Goal: Book appointment/travel/reservation

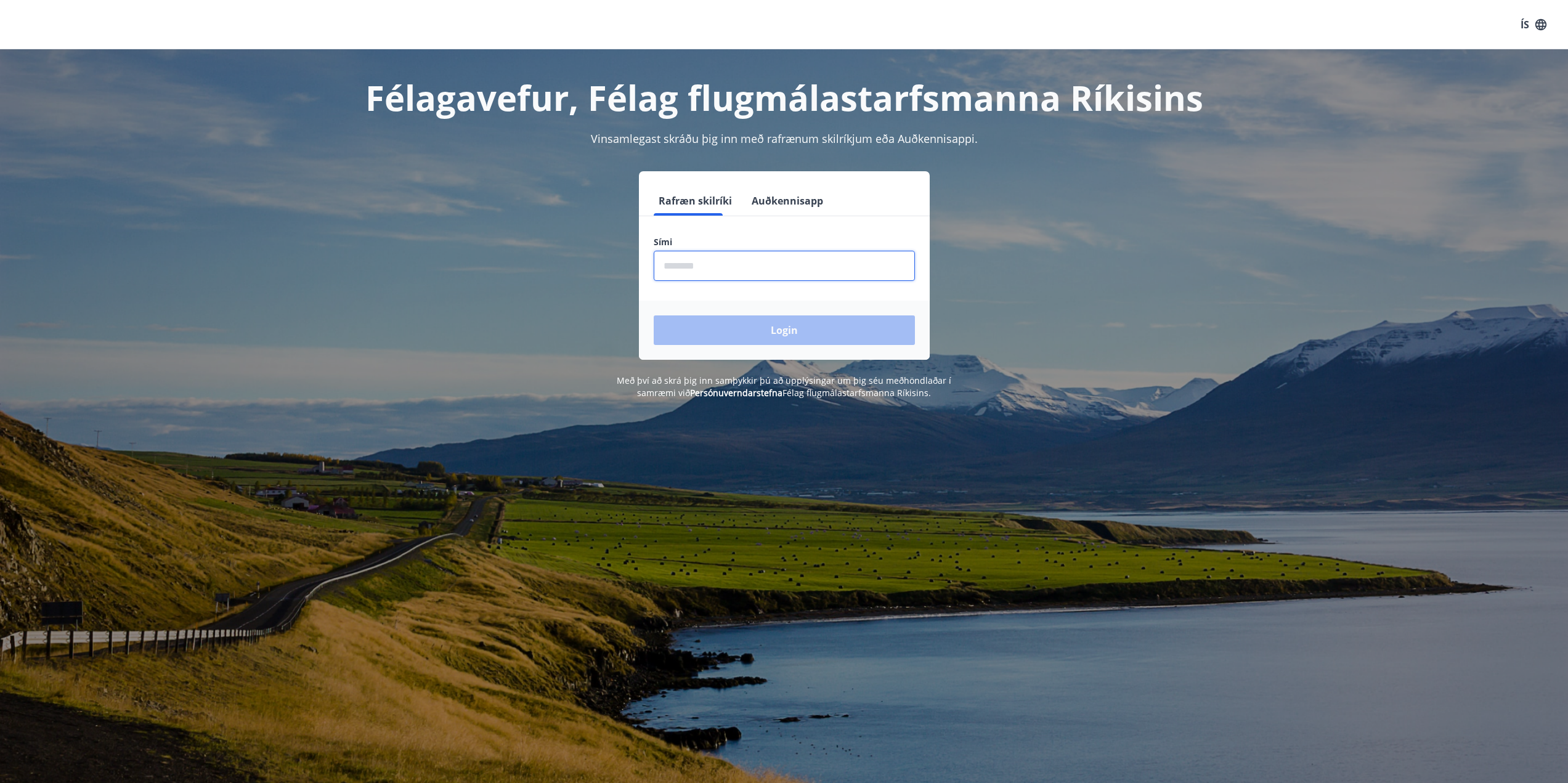
click at [749, 270] on input "phone" at bounding box center [784, 266] width 262 height 30
type input "********"
click at [782, 331] on button "Login" at bounding box center [784, 330] width 262 height 30
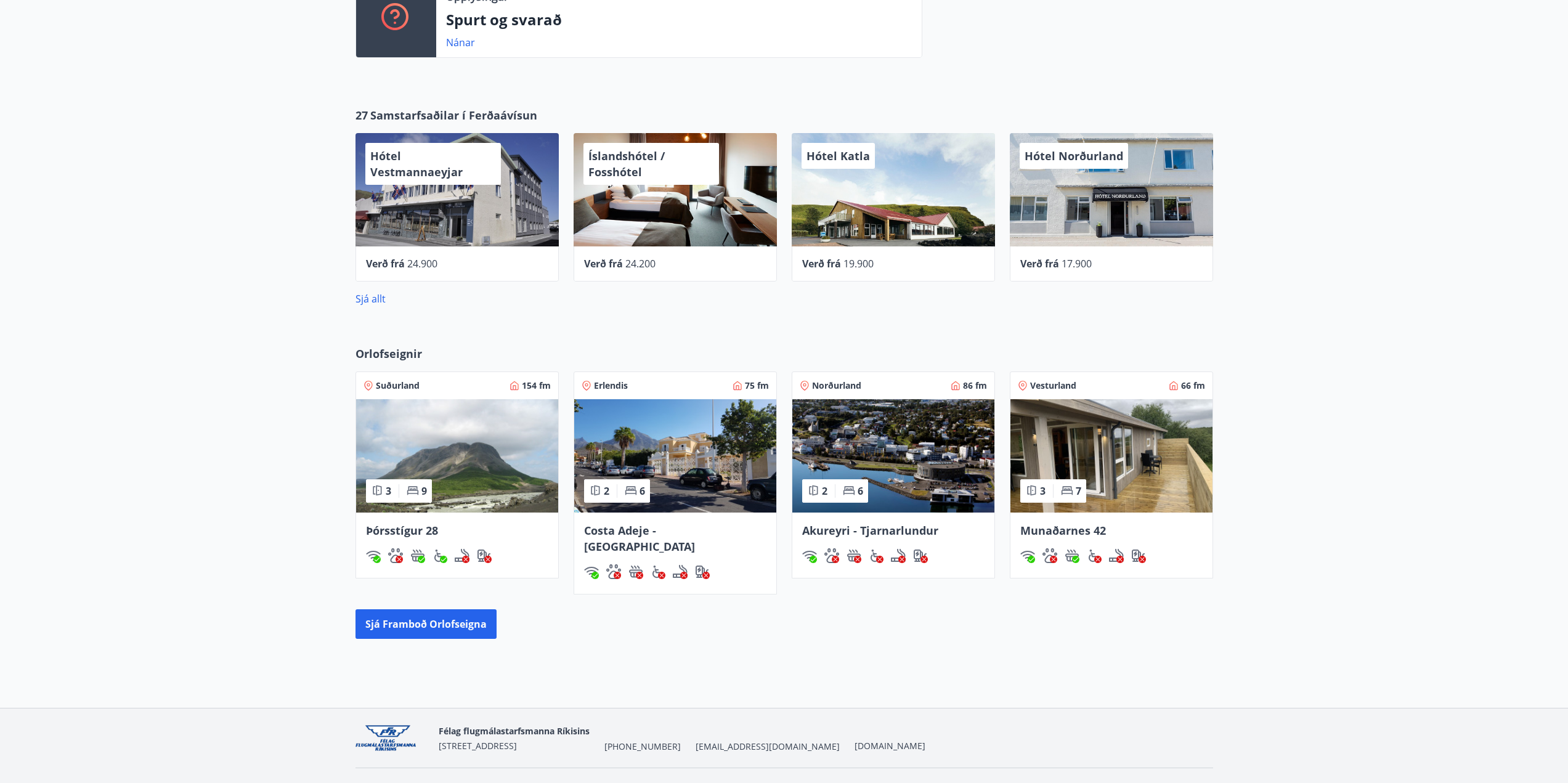
scroll to position [471, 0]
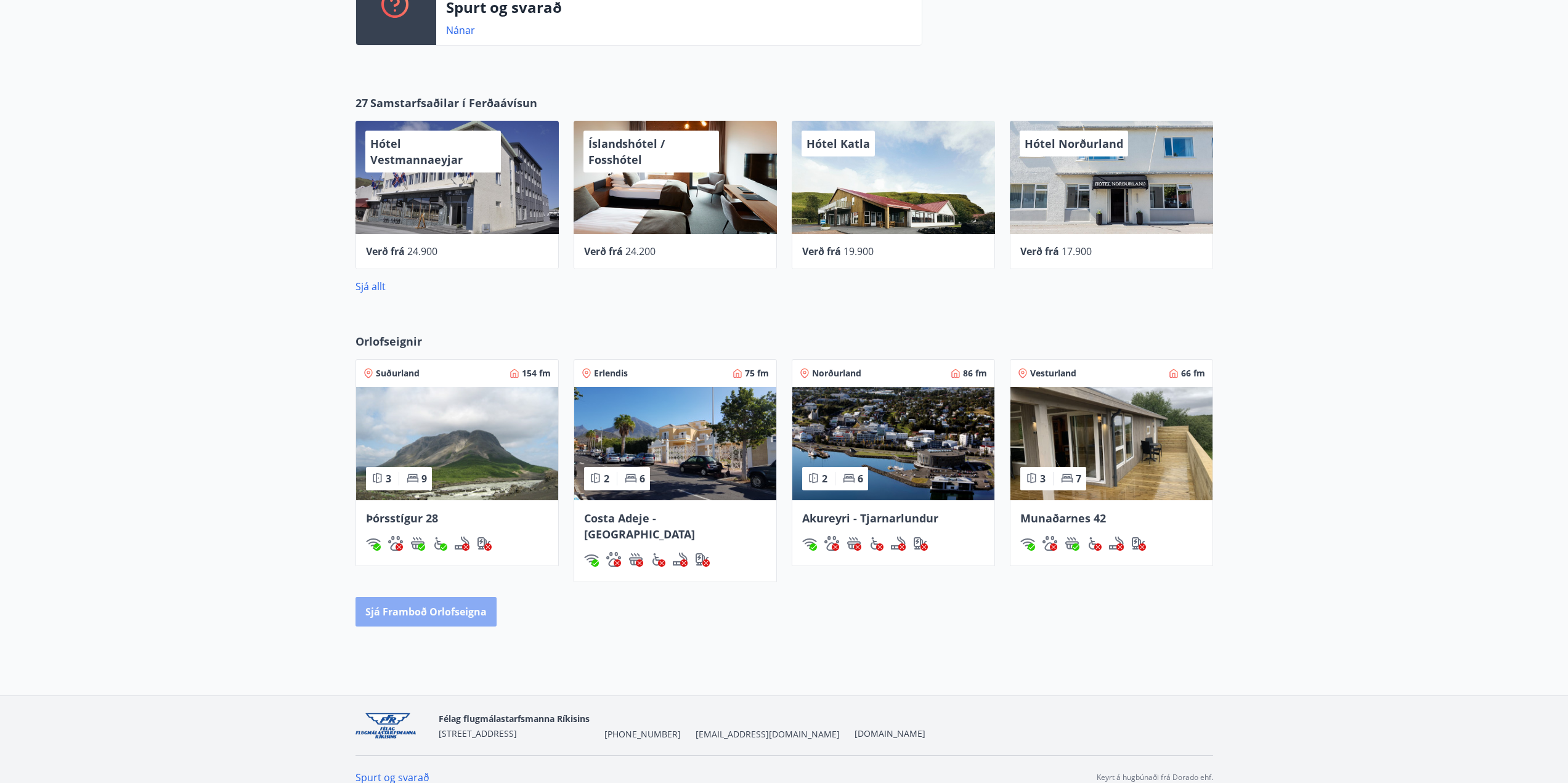
click at [459, 597] on button "Sjá framboð orlofseigna" at bounding box center [426, 612] width 141 height 30
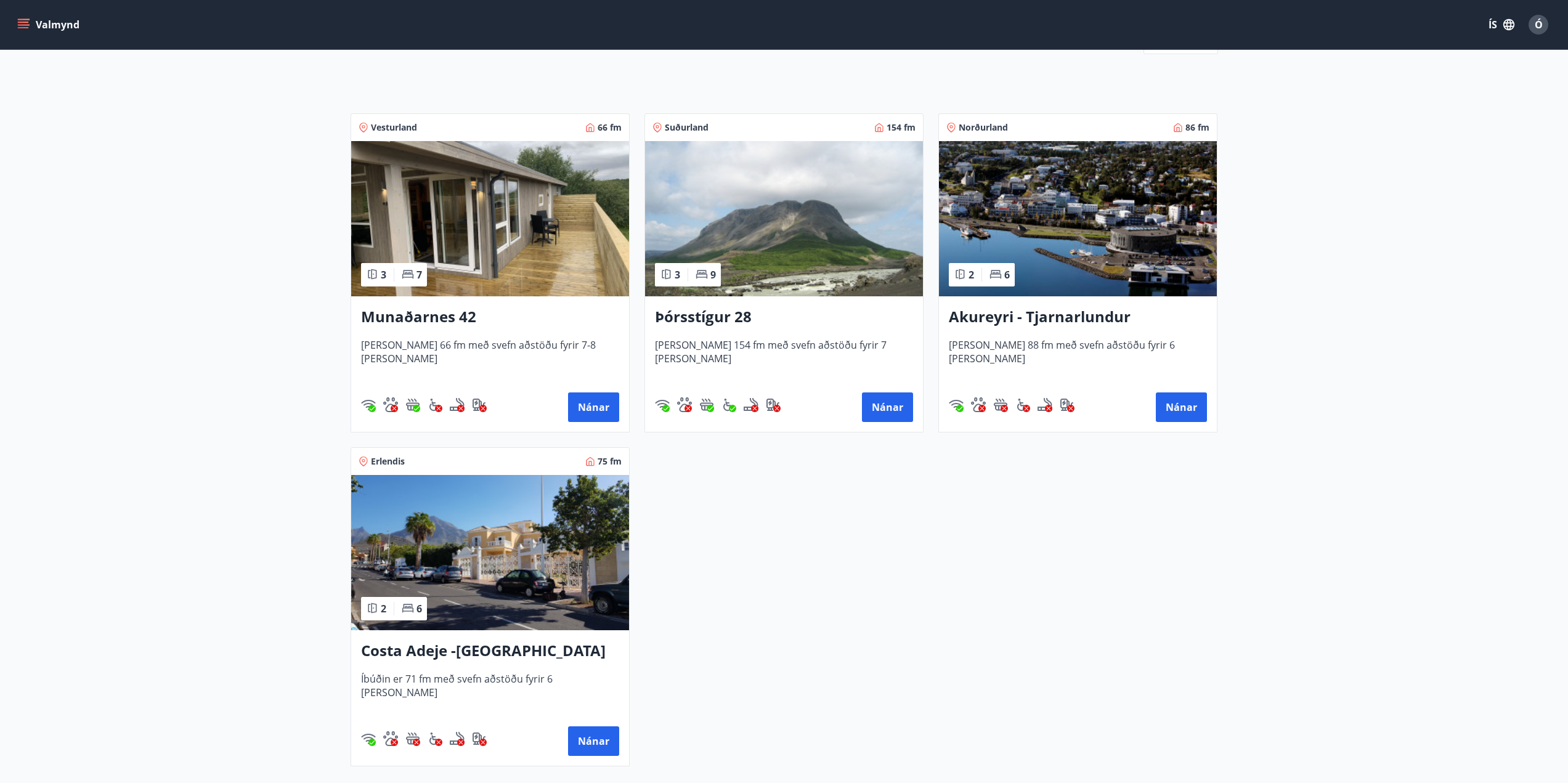
scroll to position [247, 0]
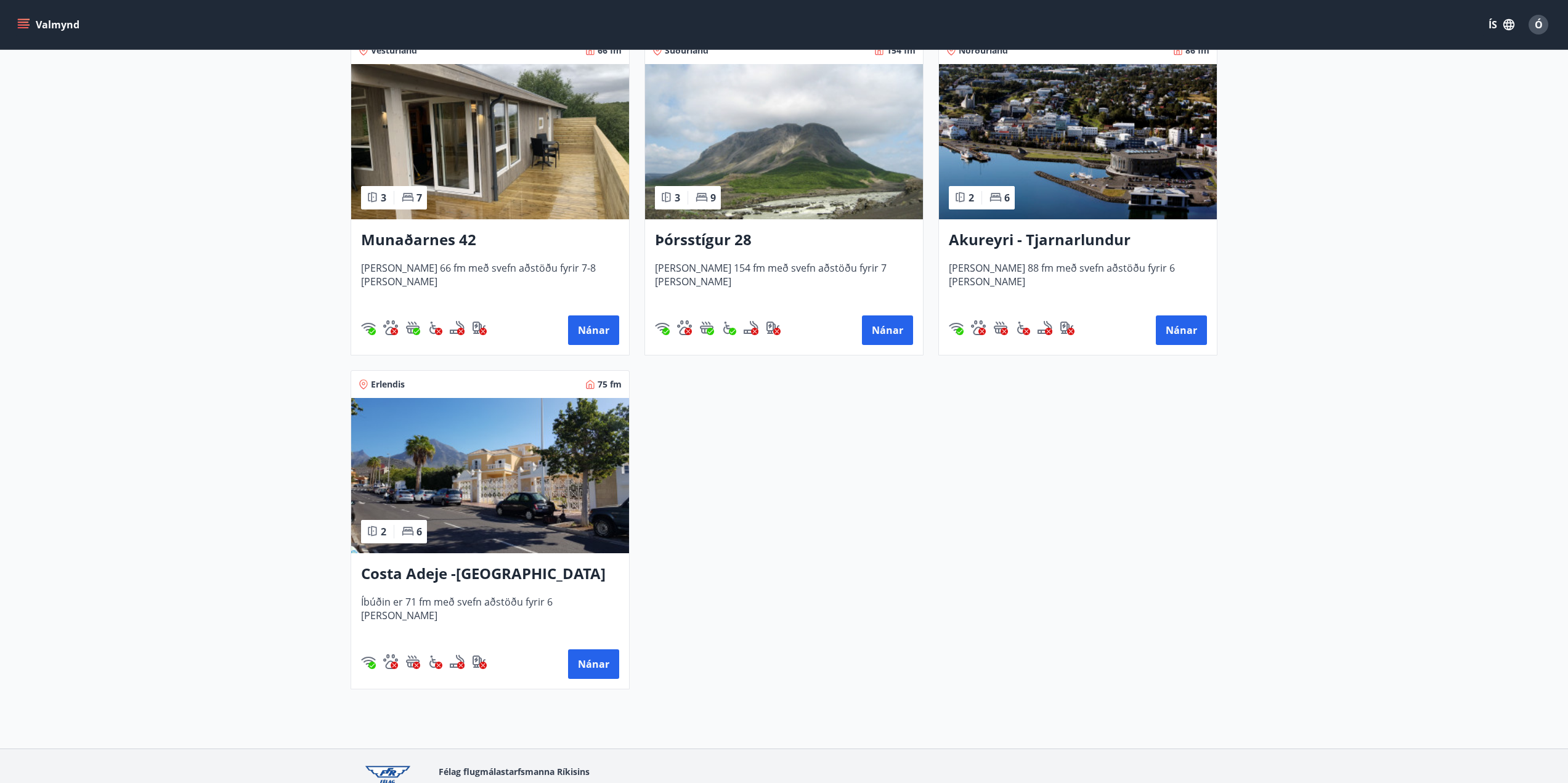
click at [513, 570] on h3 "Costa Adeje -[GEOGRAPHIC_DATA]" at bounding box center [490, 574] width 258 height 22
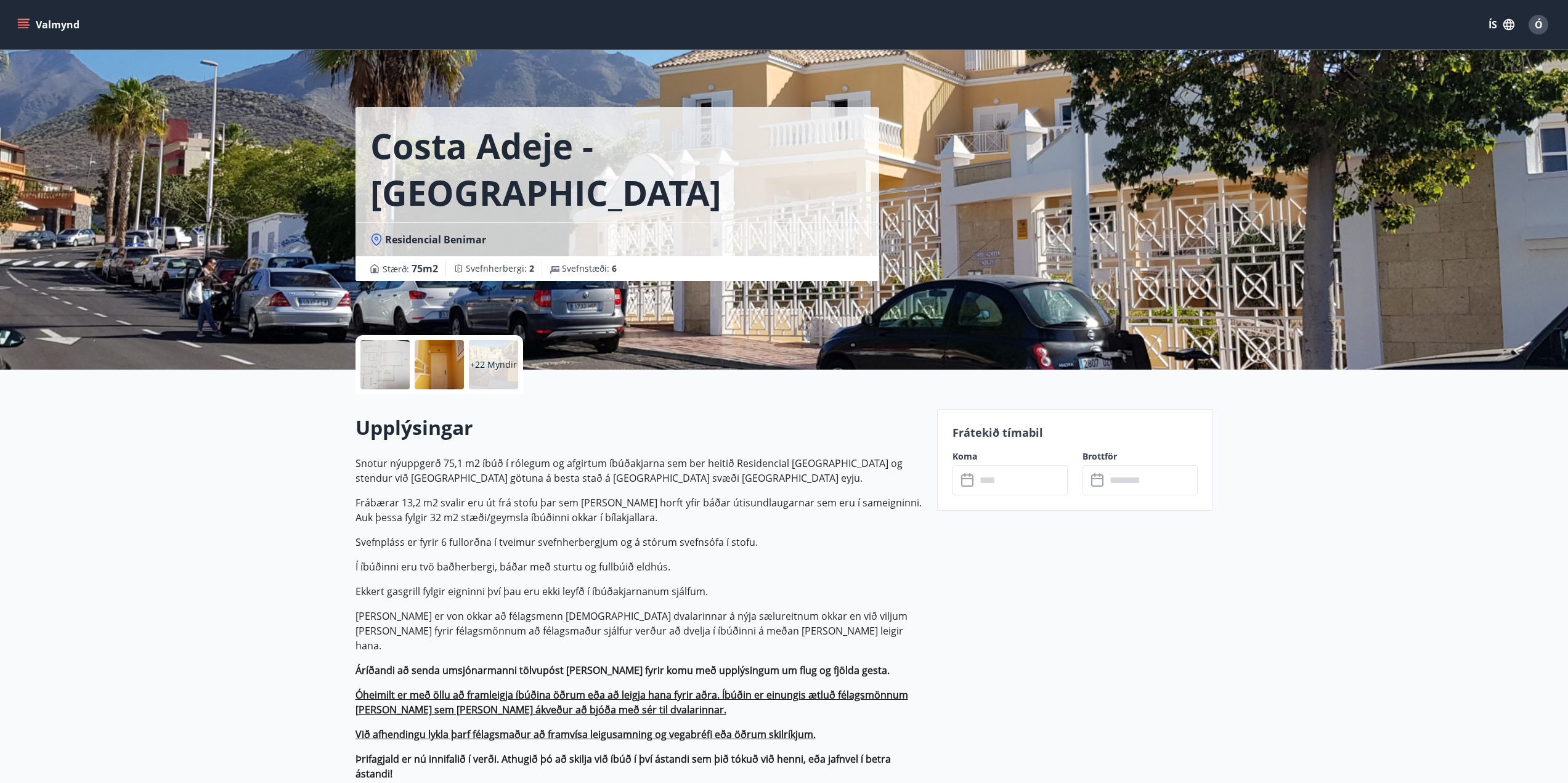
click at [384, 364] on div at bounding box center [385, 364] width 49 height 49
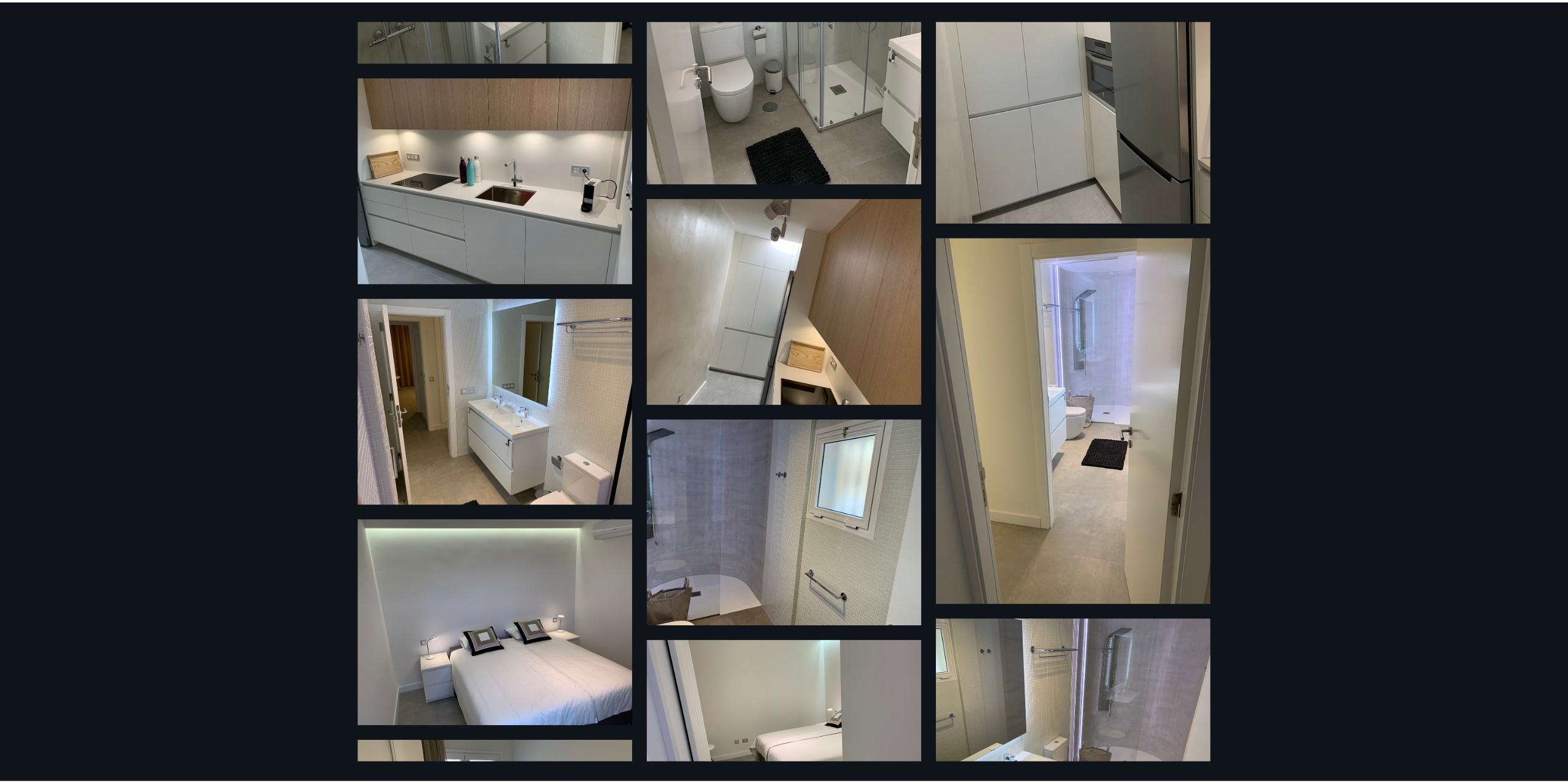
scroll to position [1394, 0]
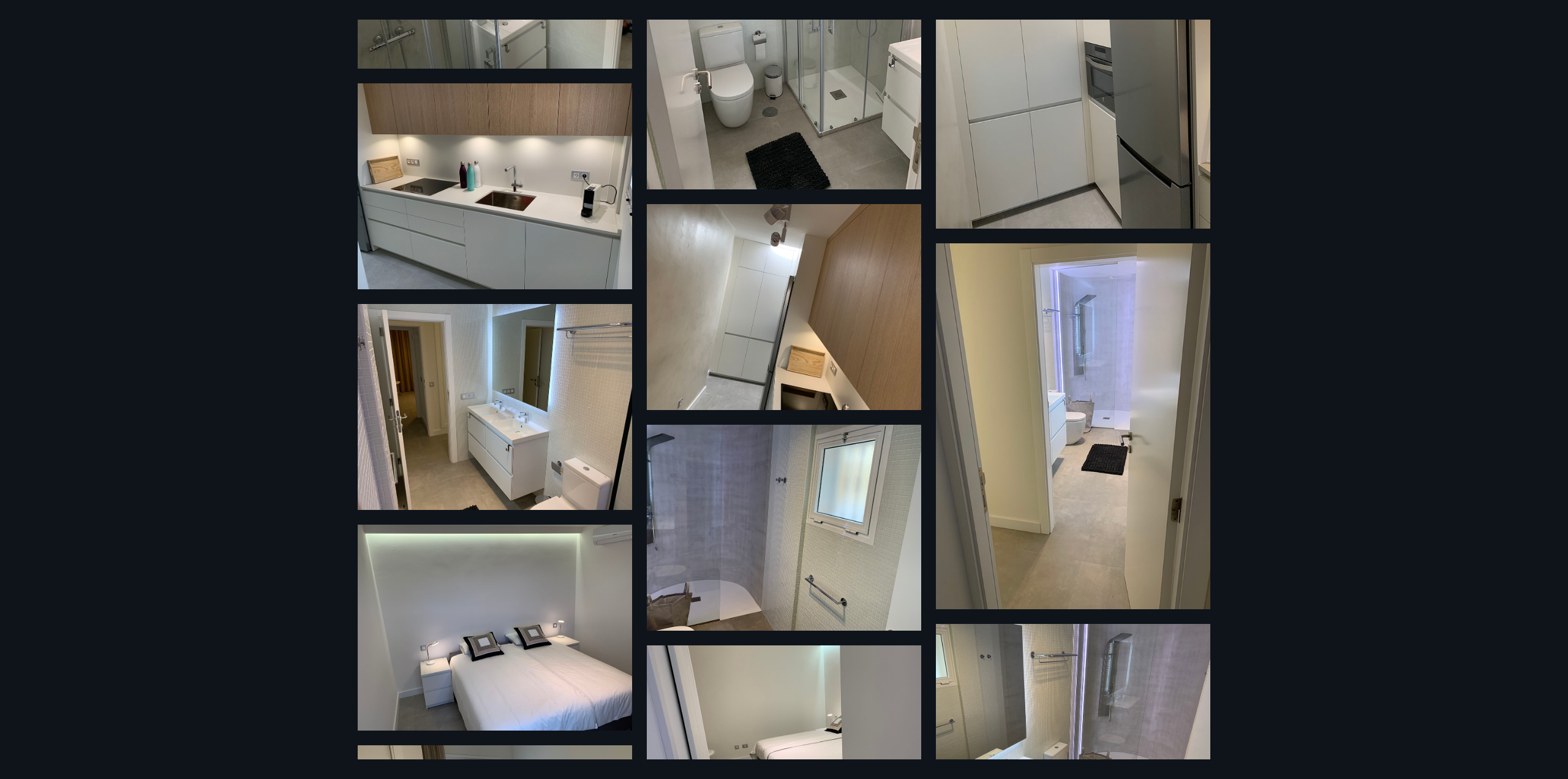
click at [90, 157] on div "28 Myndir" at bounding box center [784, 389] width 1568 height 779
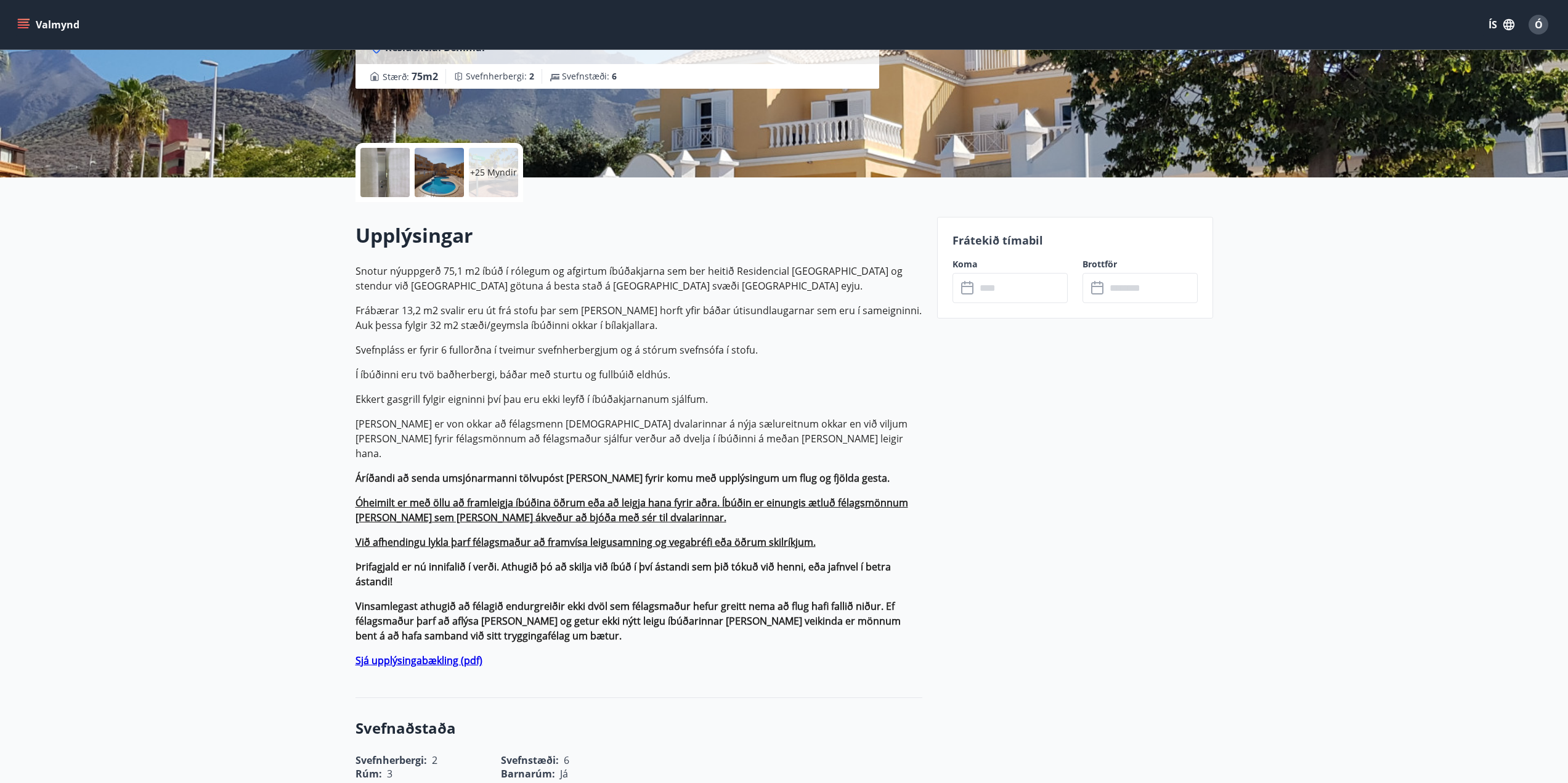
scroll to position [185, 0]
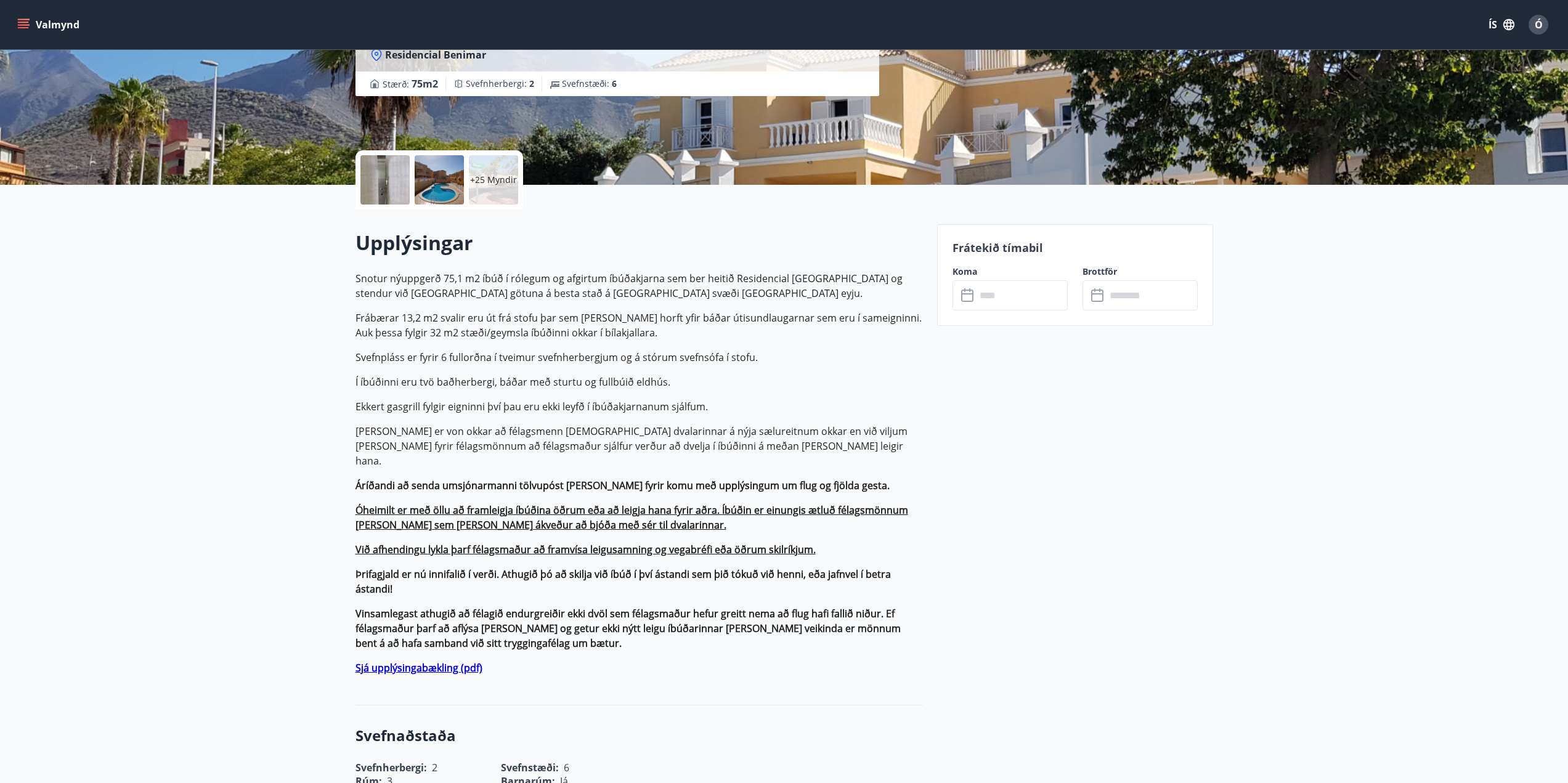
drag, startPoint x: 349, startPoint y: 350, endPoint x: 727, endPoint y: 375, distance: 378.8
copy p "Svefnpláss er fyrir 6 fullorðna í tveimur svefnherbergjum og á stórum svefnsófa…"
click at [981, 286] on input "text" at bounding box center [1022, 295] width 92 height 30
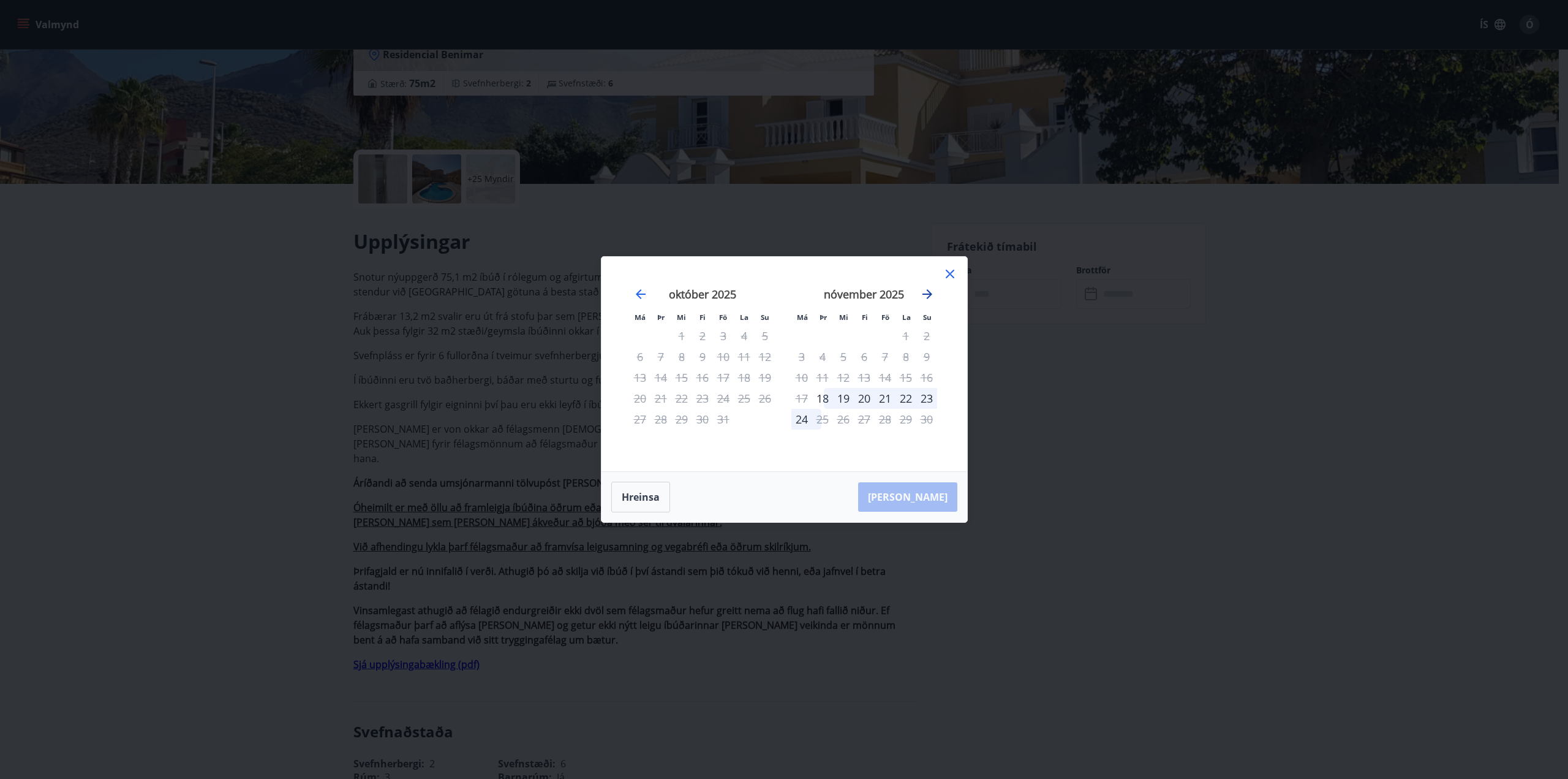
click at [928, 292] on icon "Move forward to switch to the next month." at bounding box center [928, 294] width 10 height 10
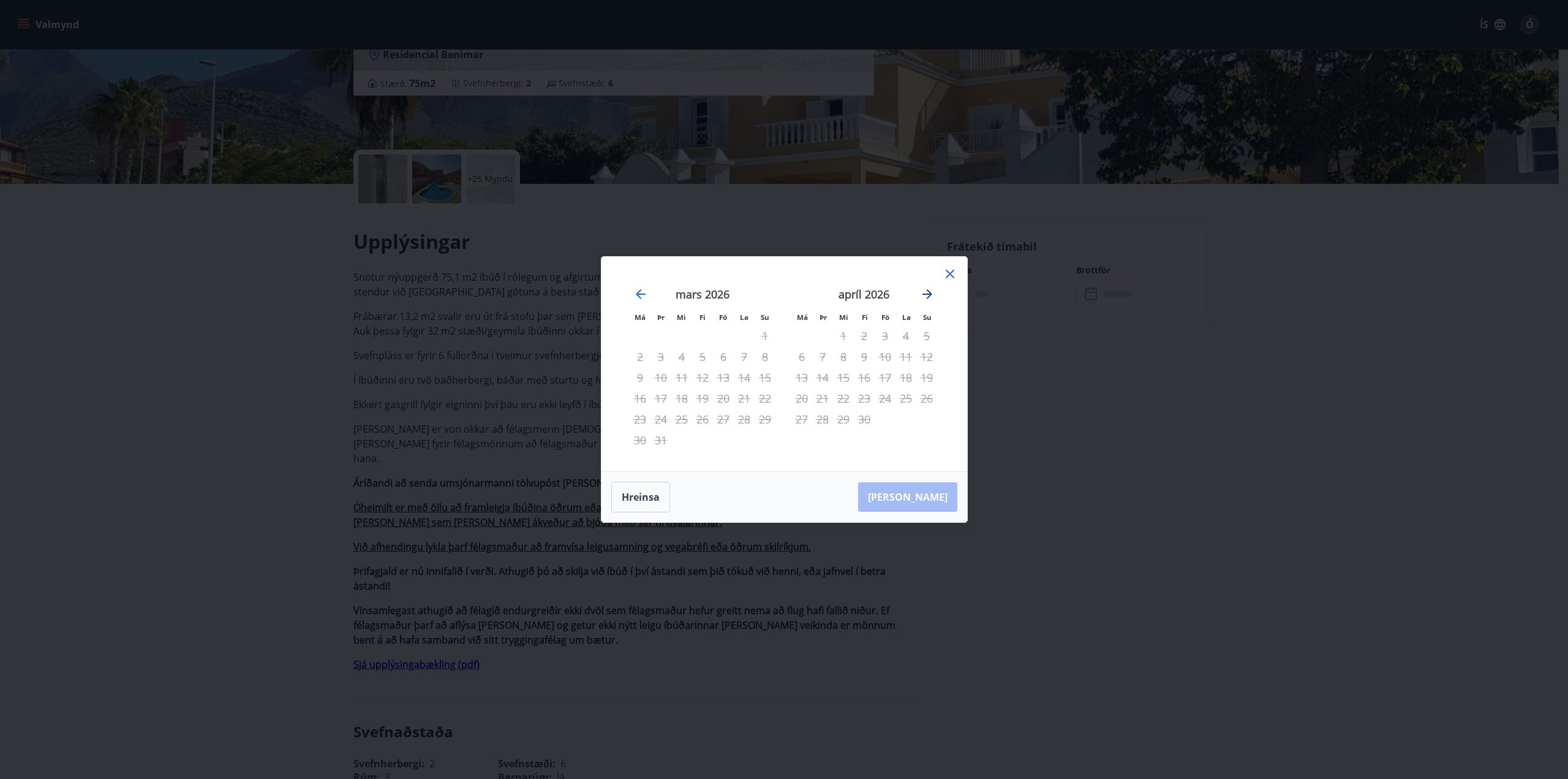
click at [928, 292] on icon "Move forward to switch to the next month." at bounding box center [928, 294] width 10 height 10
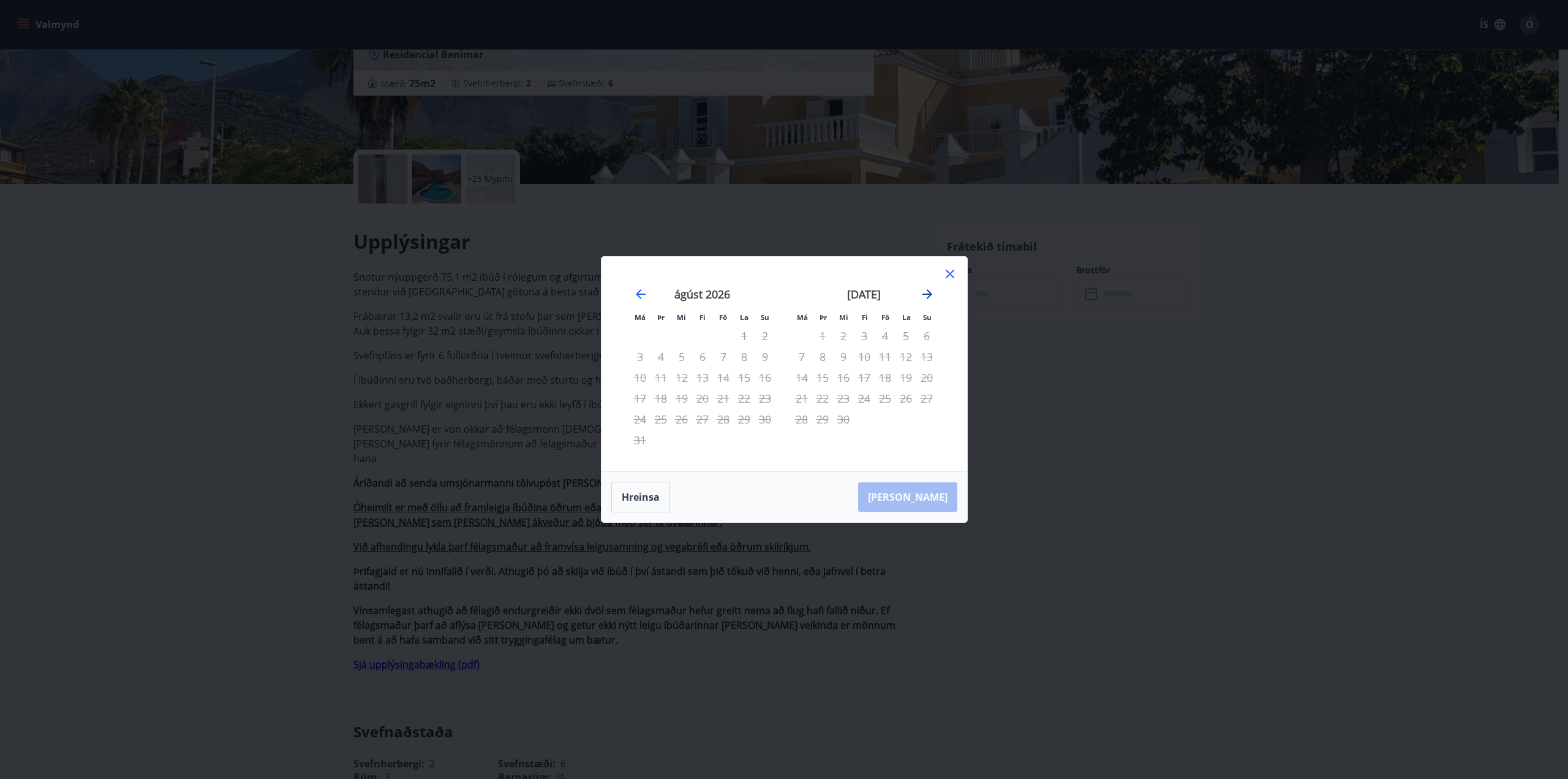
click at [928, 292] on icon "Move forward to switch to the next month." at bounding box center [928, 294] width 10 height 10
click at [640, 293] on icon "Move backward to switch to the previous month." at bounding box center [641, 294] width 15 height 15
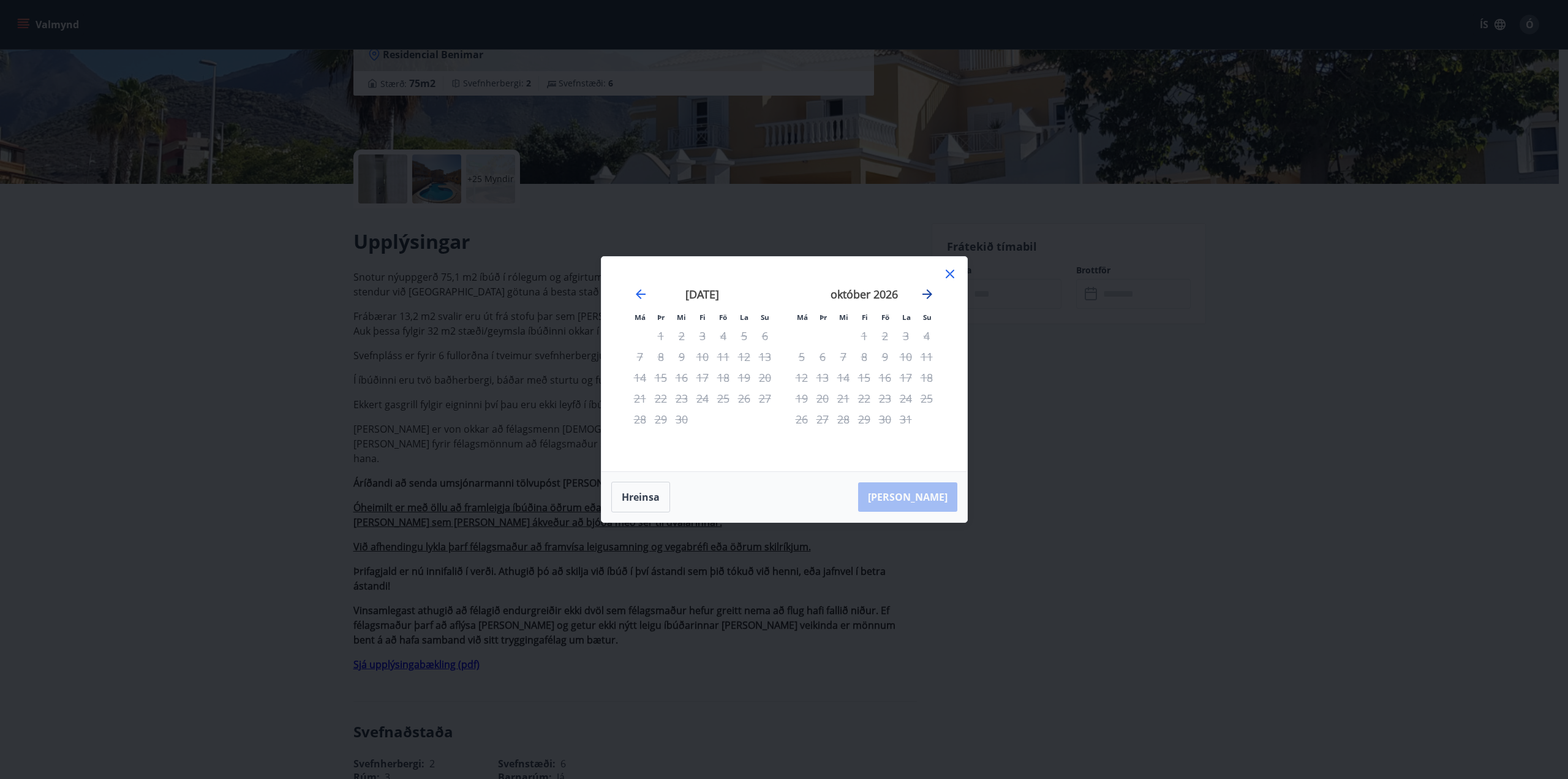
click at [929, 290] on icon "Move forward to switch to the next month." at bounding box center [928, 294] width 15 height 15
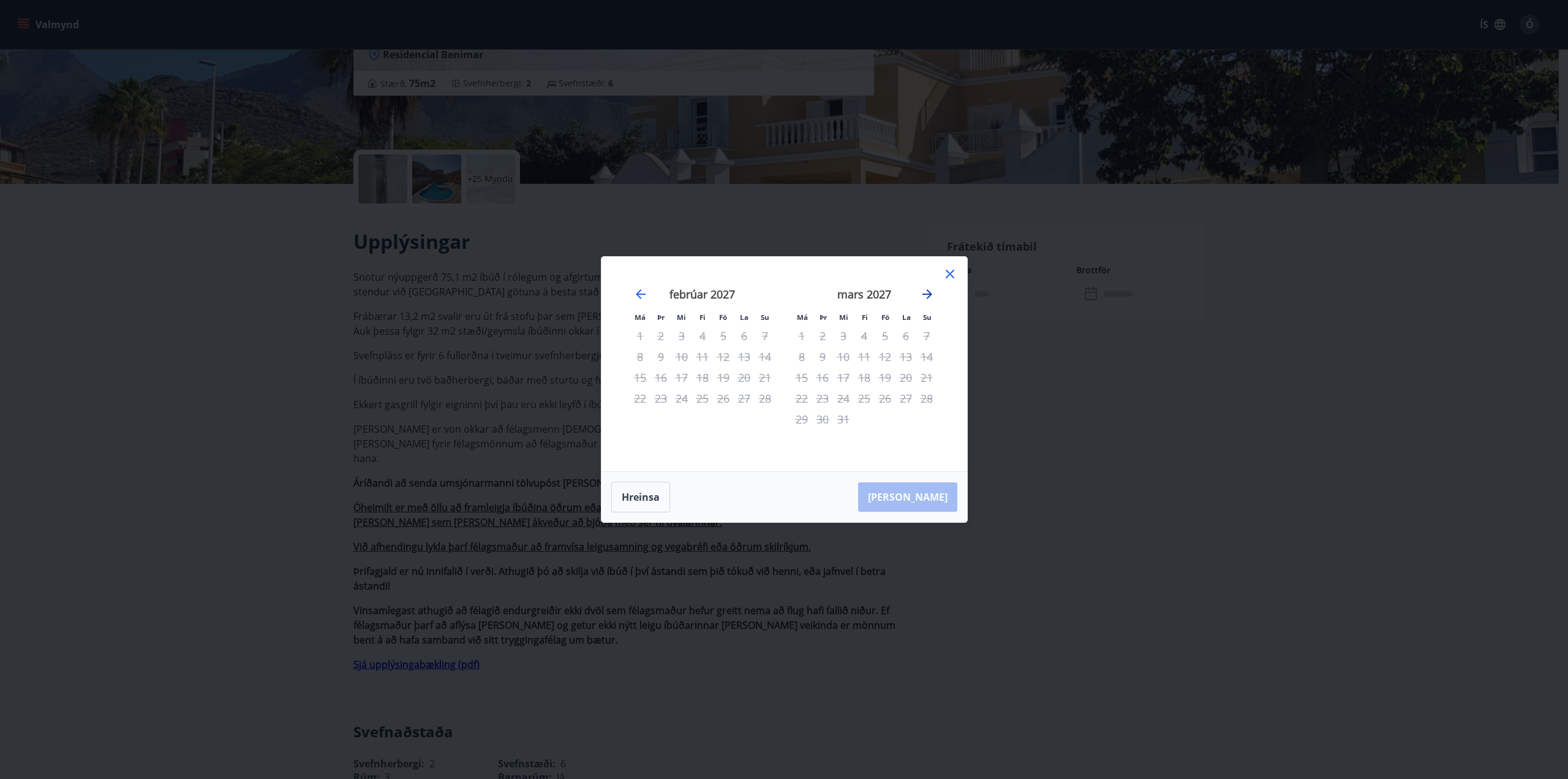
click at [929, 290] on icon "Move forward to switch to the next month." at bounding box center [928, 294] width 15 height 15
click at [886, 355] on div "7" at bounding box center [885, 356] width 21 height 21
click at [885, 358] on div "7" at bounding box center [885, 356] width 21 height 21
click at [856, 356] on div "6" at bounding box center [865, 356] width 21 height 21
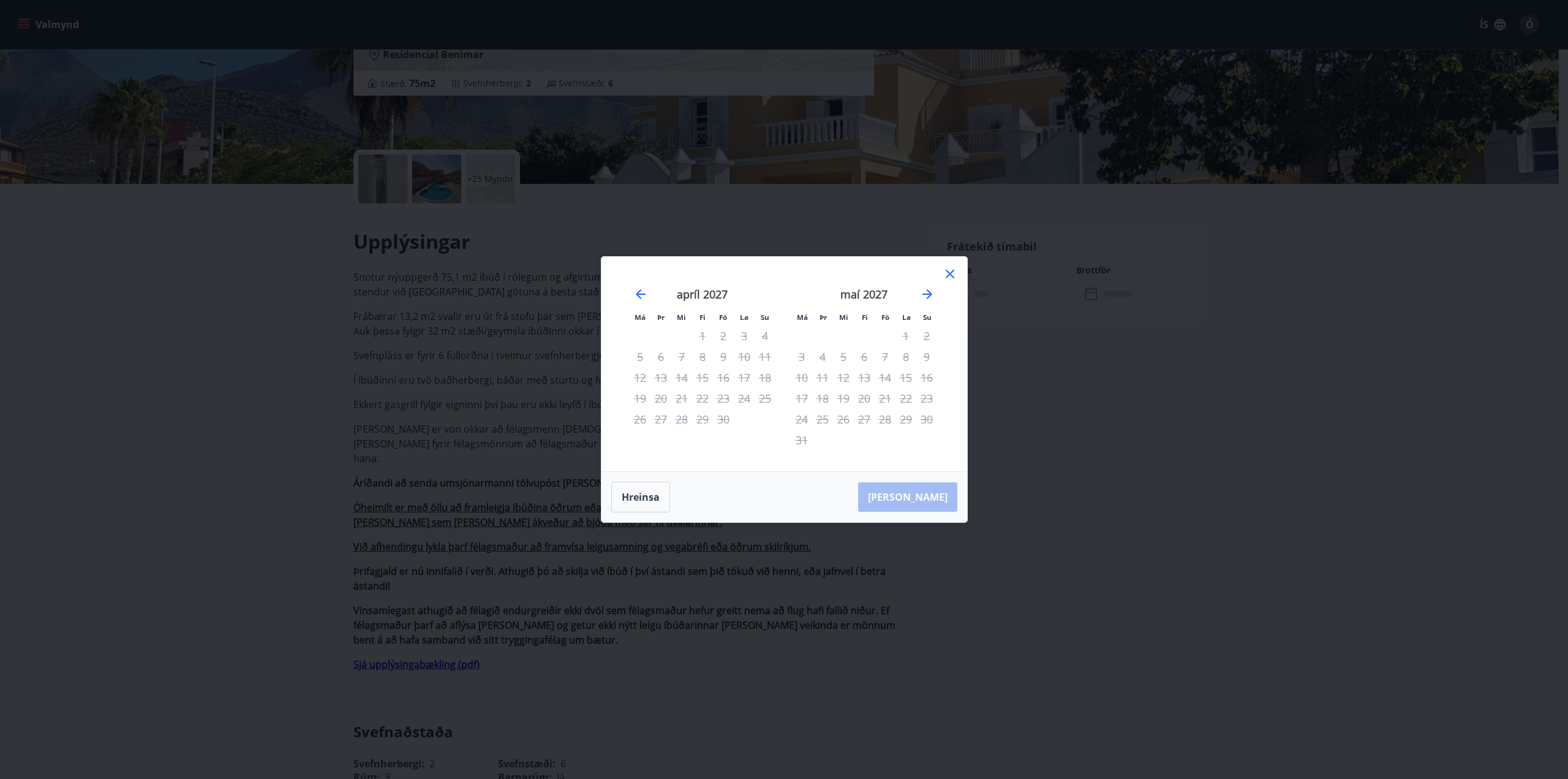
click at [835, 355] on div "5" at bounding box center [844, 356] width 21 height 21
click at [822, 356] on div "4" at bounding box center [823, 356] width 21 height 21
click at [933, 500] on div "[PERSON_NAME]" at bounding box center [784, 497] width 366 height 50
click at [948, 274] on icon at bounding box center [950, 274] width 15 height 15
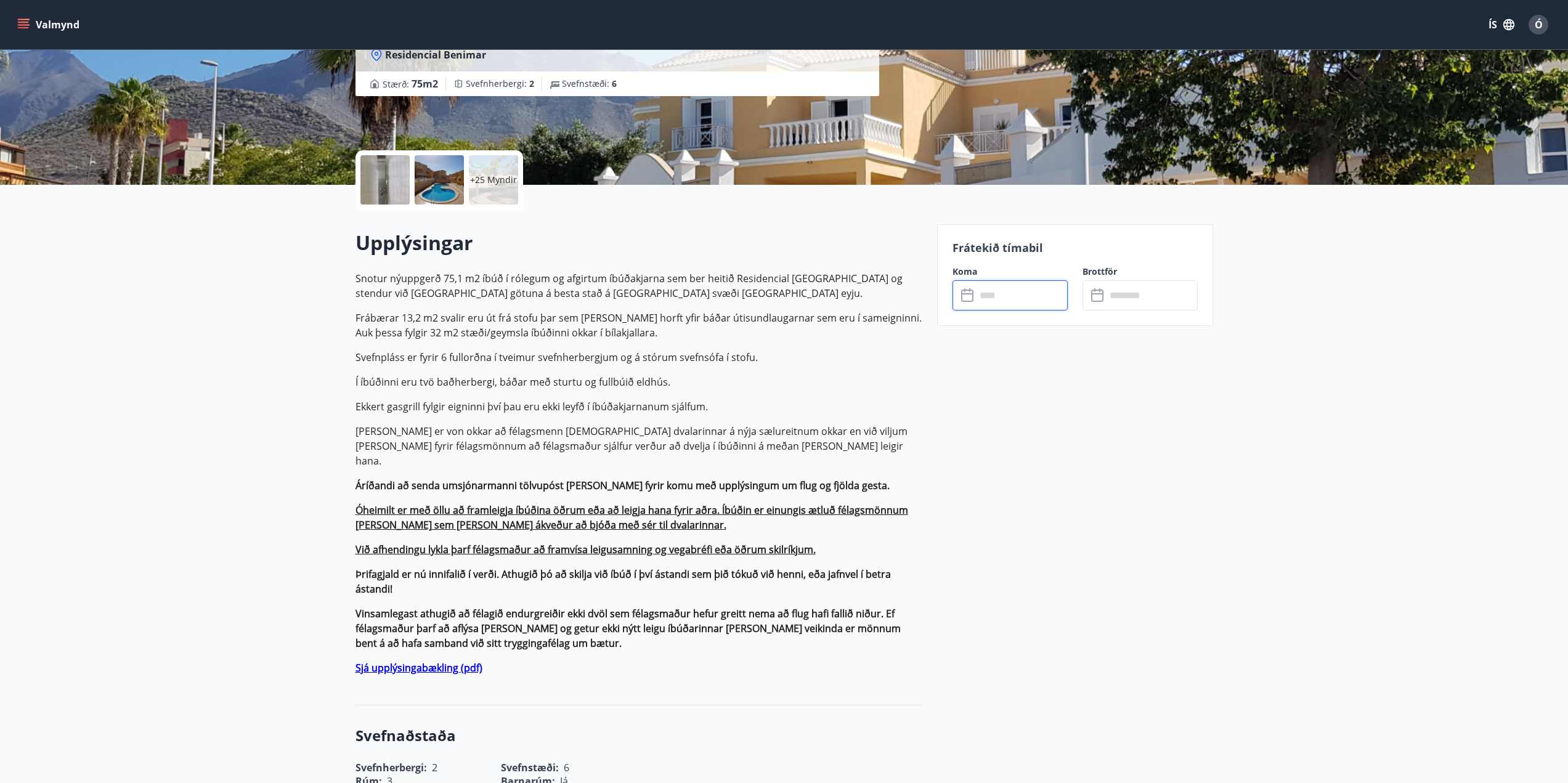
click at [1127, 297] on input "text" at bounding box center [1152, 295] width 92 height 30
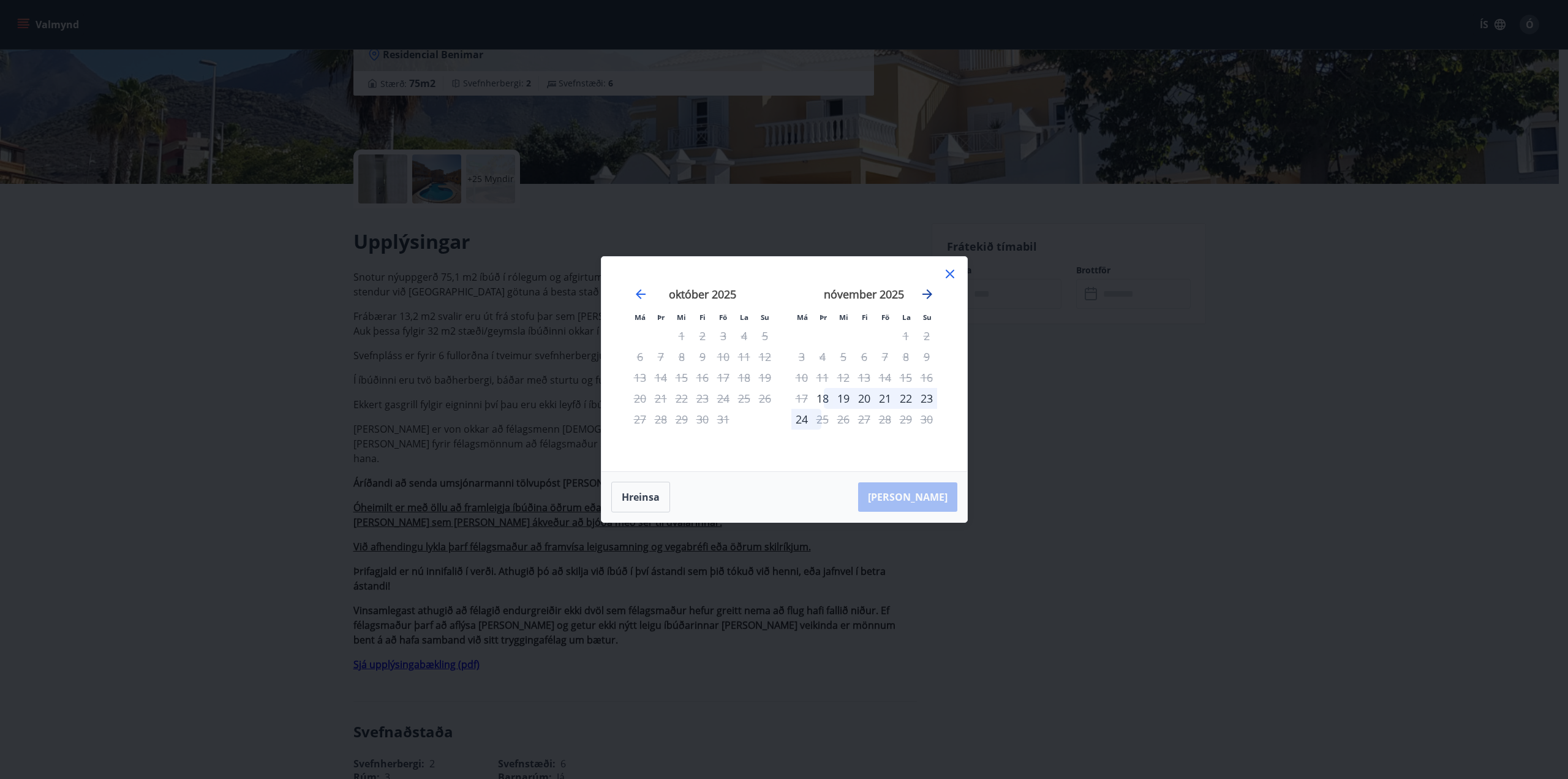
click at [934, 292] on icon "Move forward to switch to the next month." at bounding box center [928, 294] width 15 height 15
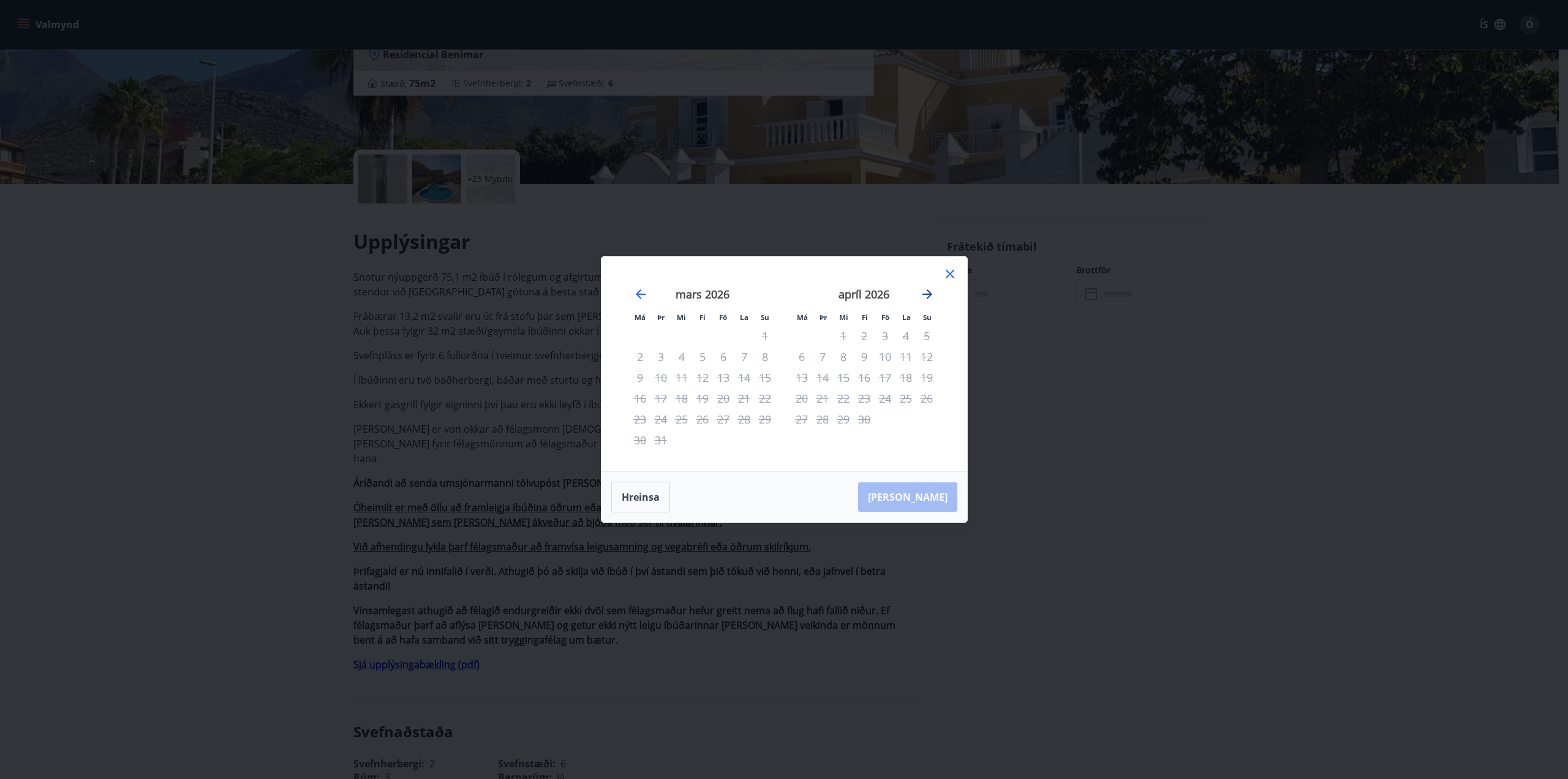
click at [934, 292] on icon "Move forward to switch to the next month." at bounding box center [928, 294] width 15 height 15
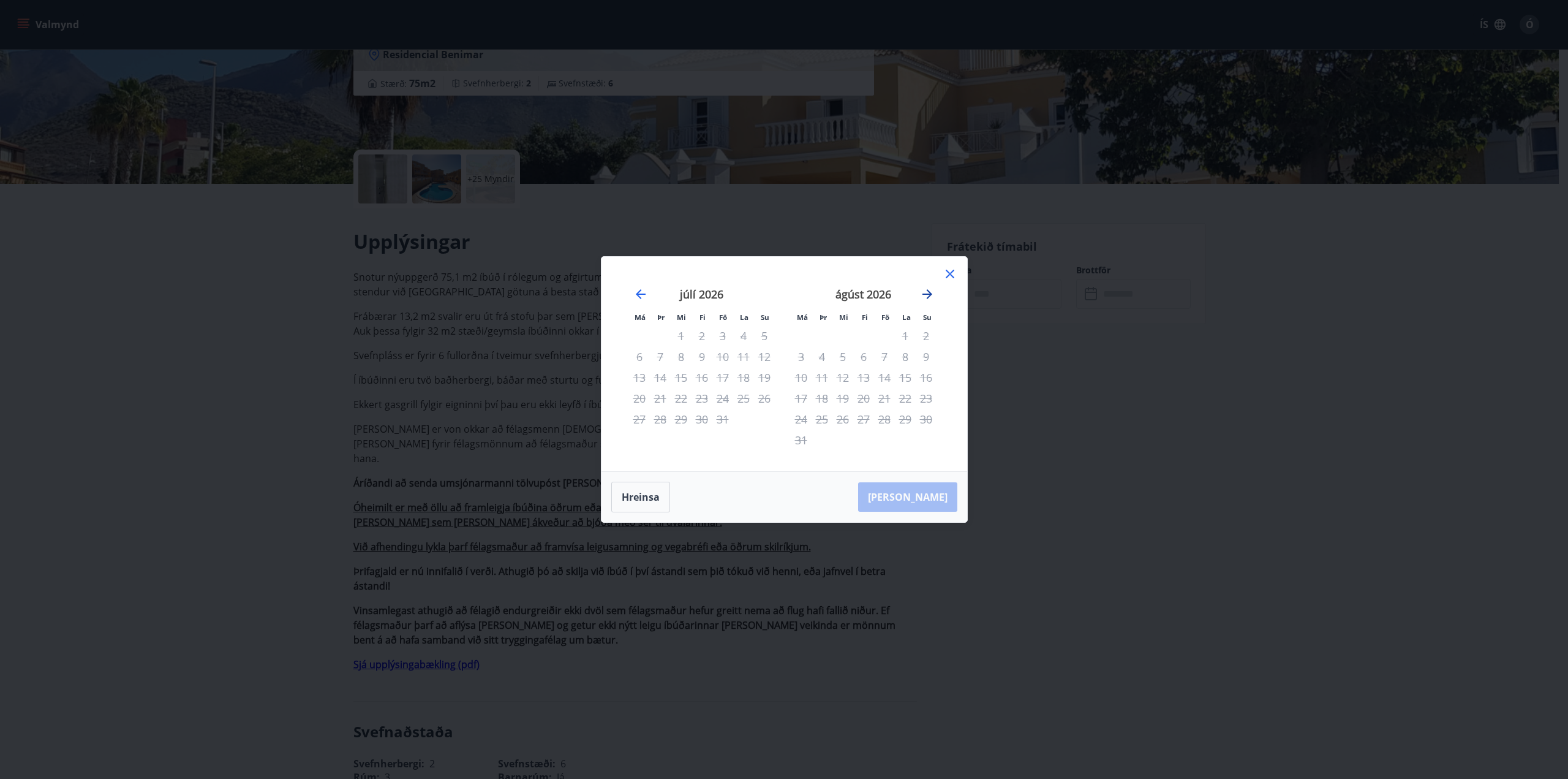
click at [934, 292] on icon "Move forward to switch to the next month." at bounding box center [928, 294] width 15 height 15
click at [889, 370] on div "18" at bounding box center [885, 377] width 21 height 21
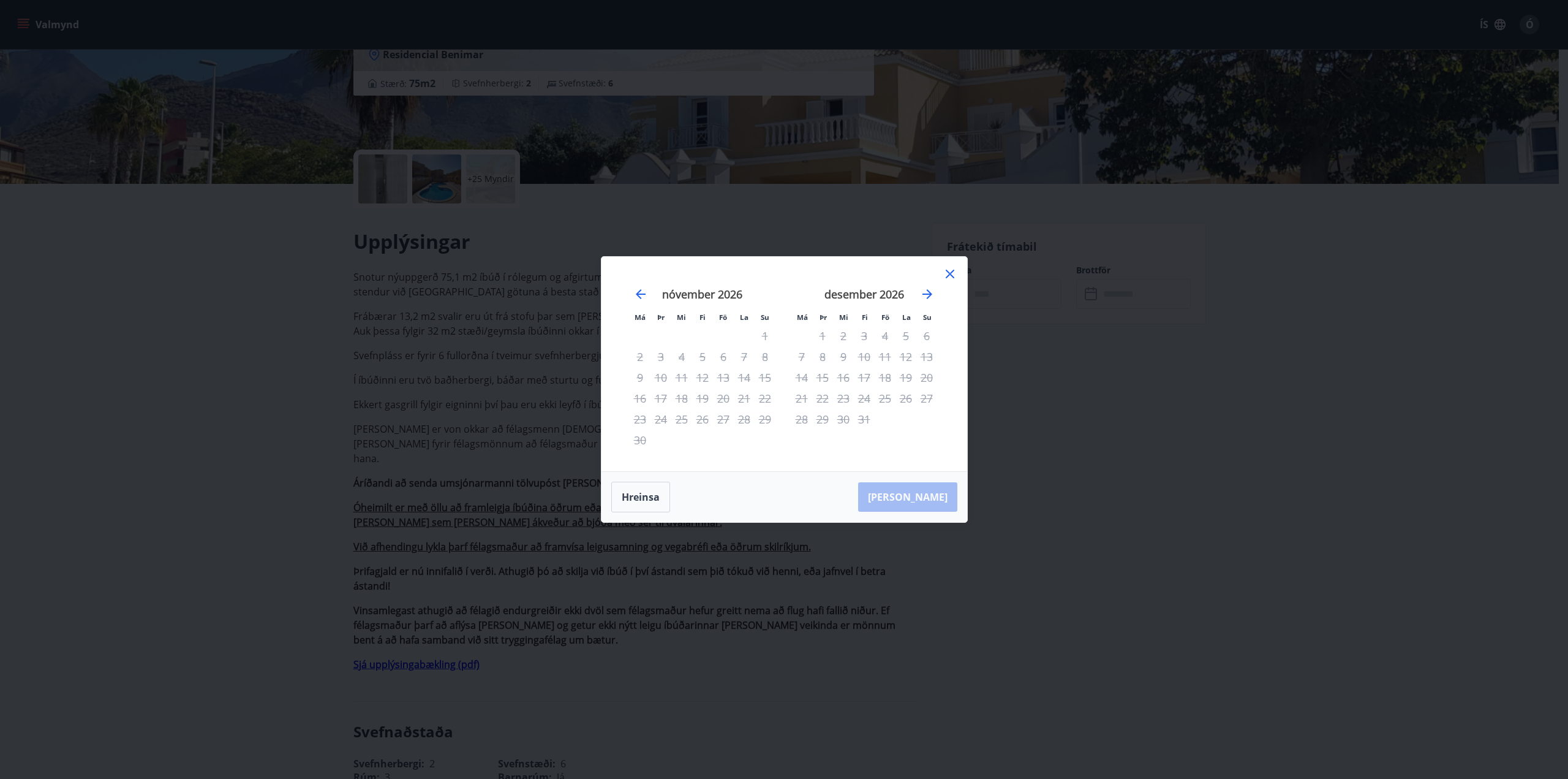
click at [876, 381] on div "18" at bounding box center [885, 377] width 21 height 21
click at [854, 345] on div "3" at bounding box center [865, 336] width 21 height 21
drag, startPoint x: 837, startPoint y: 337, endPoint x: 831, endPoint y: 340, distance: 6.7
click at [831, 340] on tr "1 2 3 4 5 6" at bounding box center [864, 336] width 146 height 21
click at [721, 356] on div "6" at bounding box center [724, 356] width 21 height 21
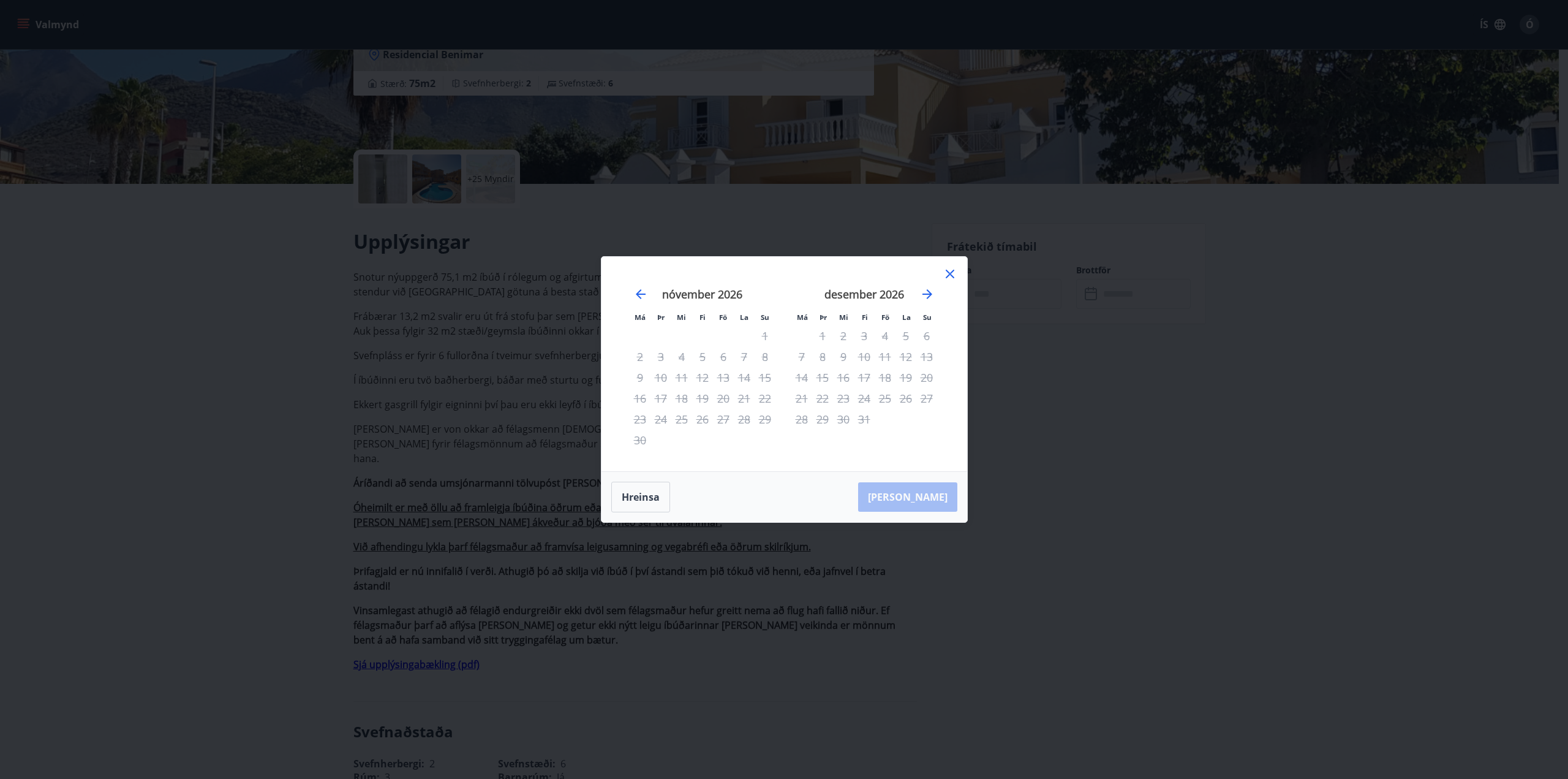
click at [700, 356] on div "5" at bounding box center [703, 356] width 21 height 21
click at [682, 355] on div "4" at bounding box center [682, 356] width 21 height 21
click at [929, 295] on icon "Move forward to switch to the next month." at bounding box center [928, 294] width 10 height 10
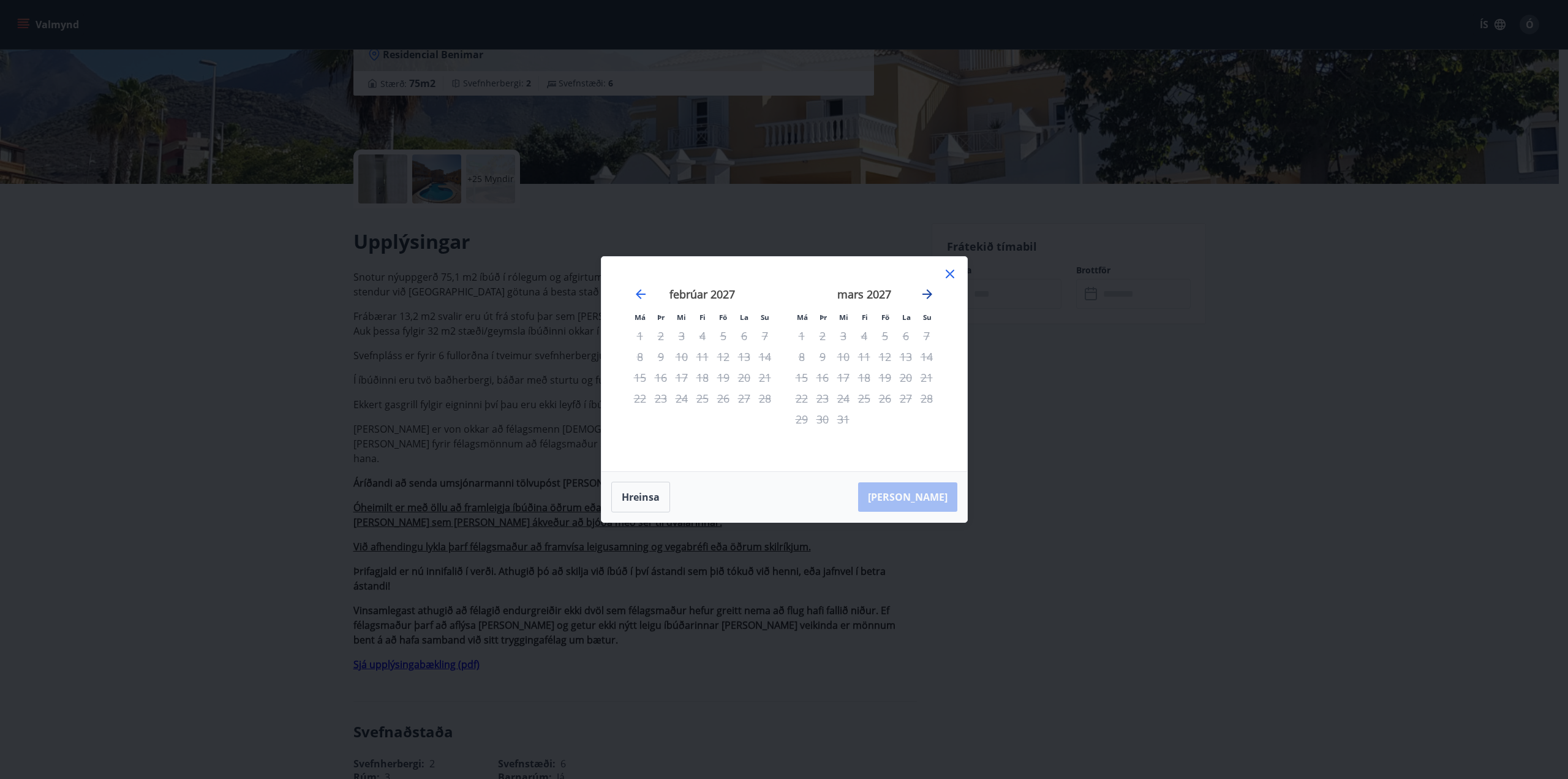
click at [929, 295] on icon "Move forward to switch to the next month." at bounding box center [928, 294] width 10 height 10
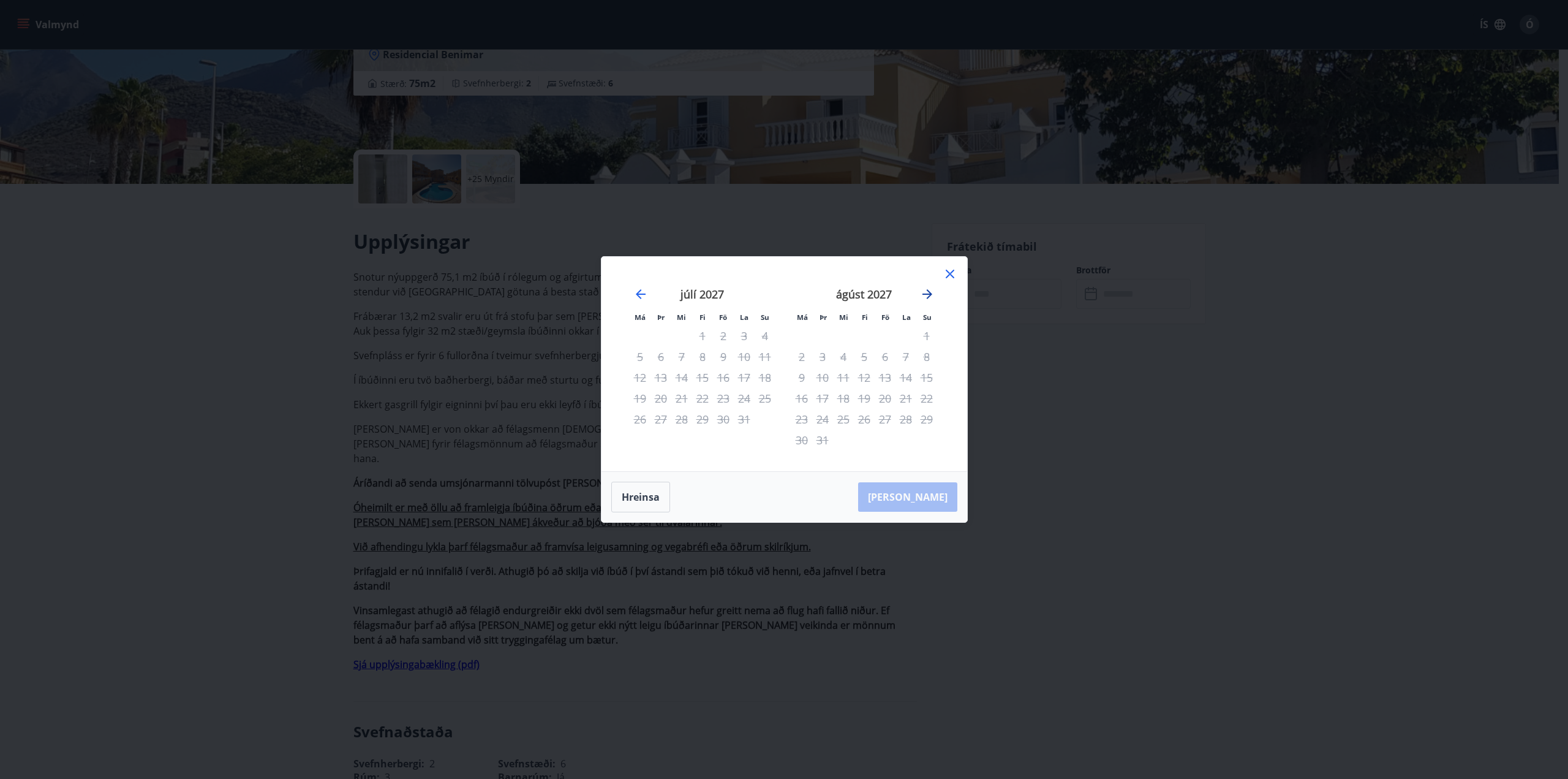
click at [929, 295] on icon "Move forward to switch to the next month." at bounding box center [928, 294] width 10 height 10
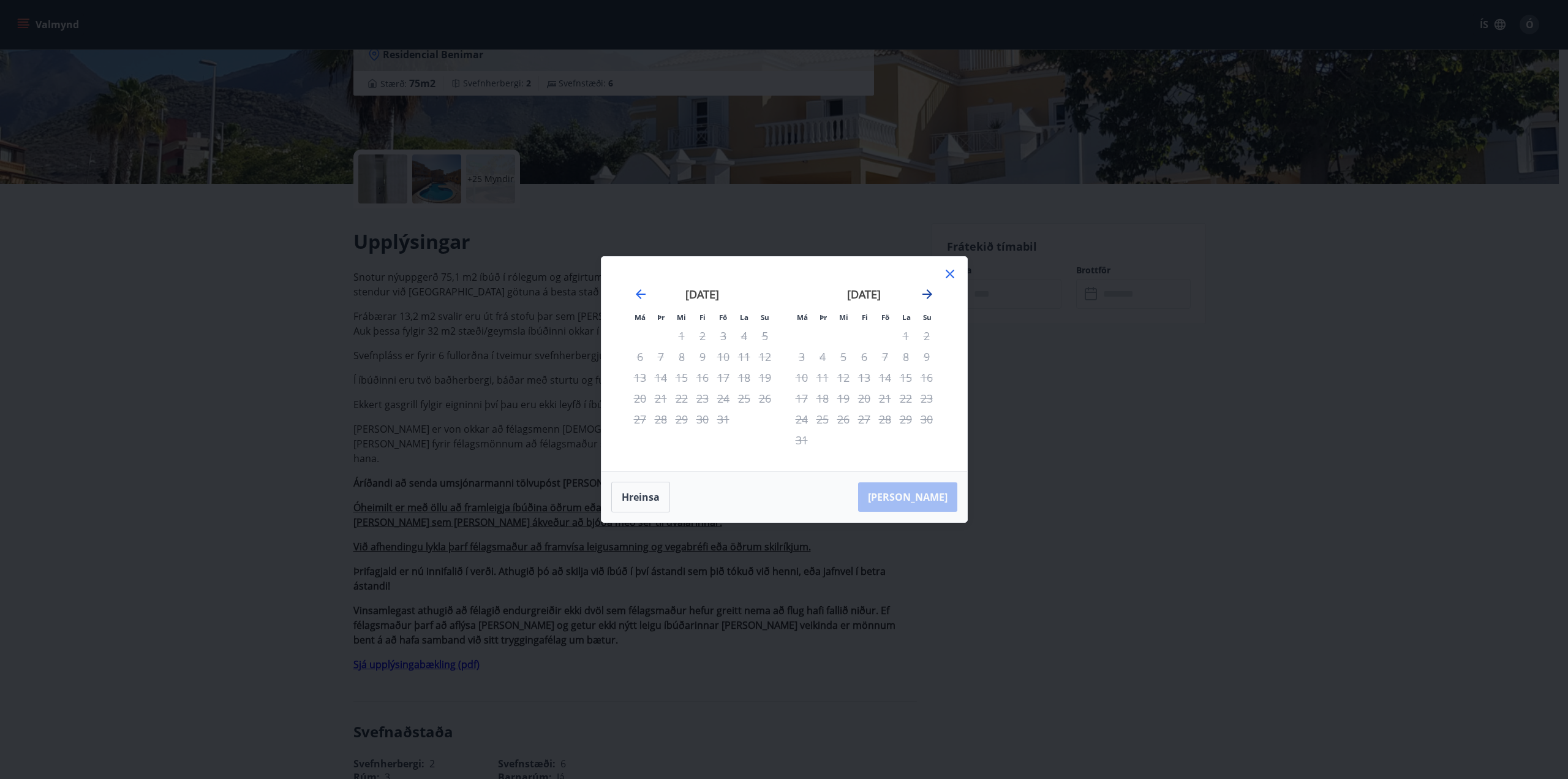
click at [929, 295] on icon "Move forward to switch to the next month." at bounding box center [928, 294] width 10 height 10
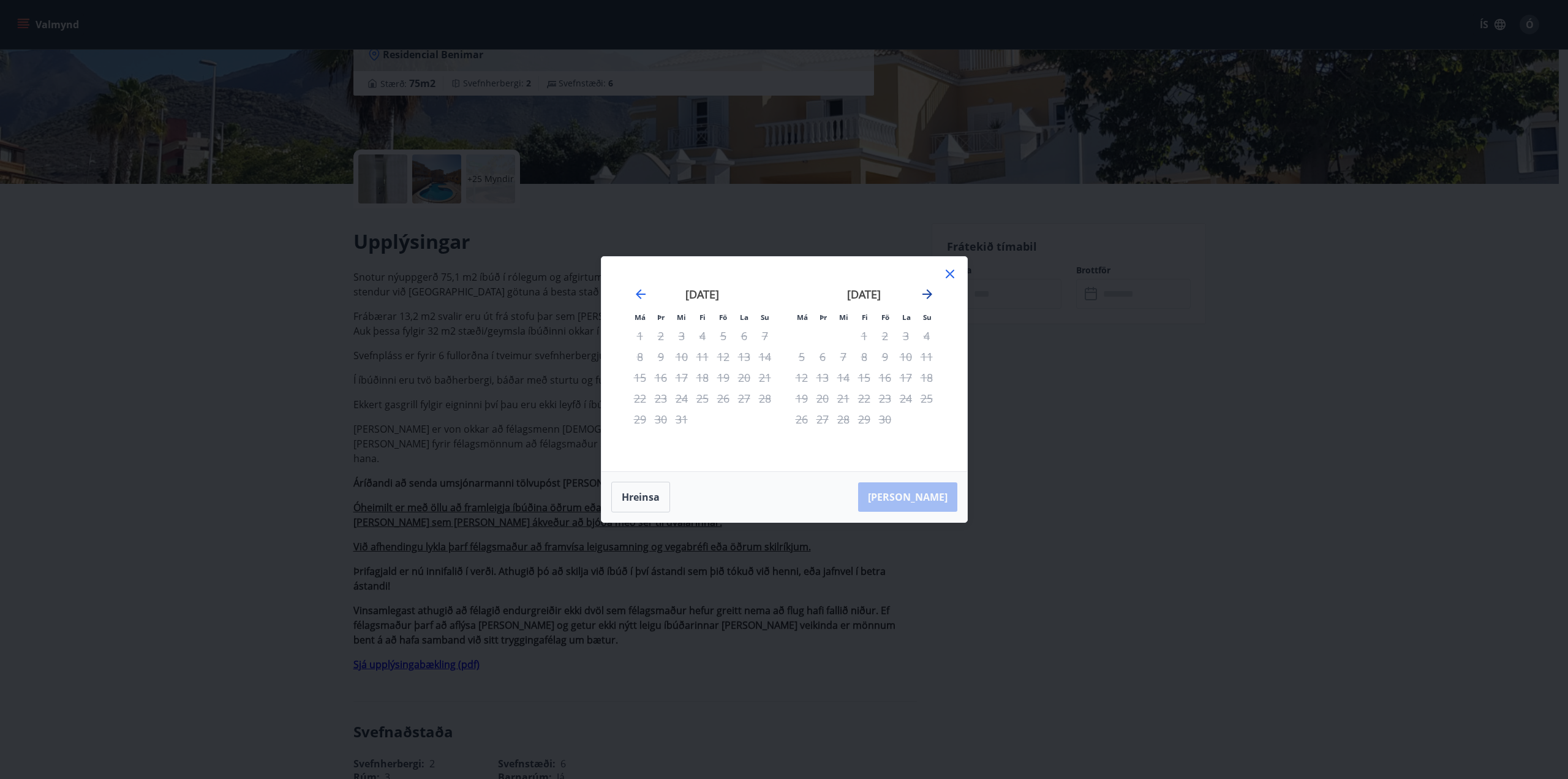
click at [929, 295] on icon "Move forward to switch to the next month." at bounding box center [928, 294] width 10 height 10
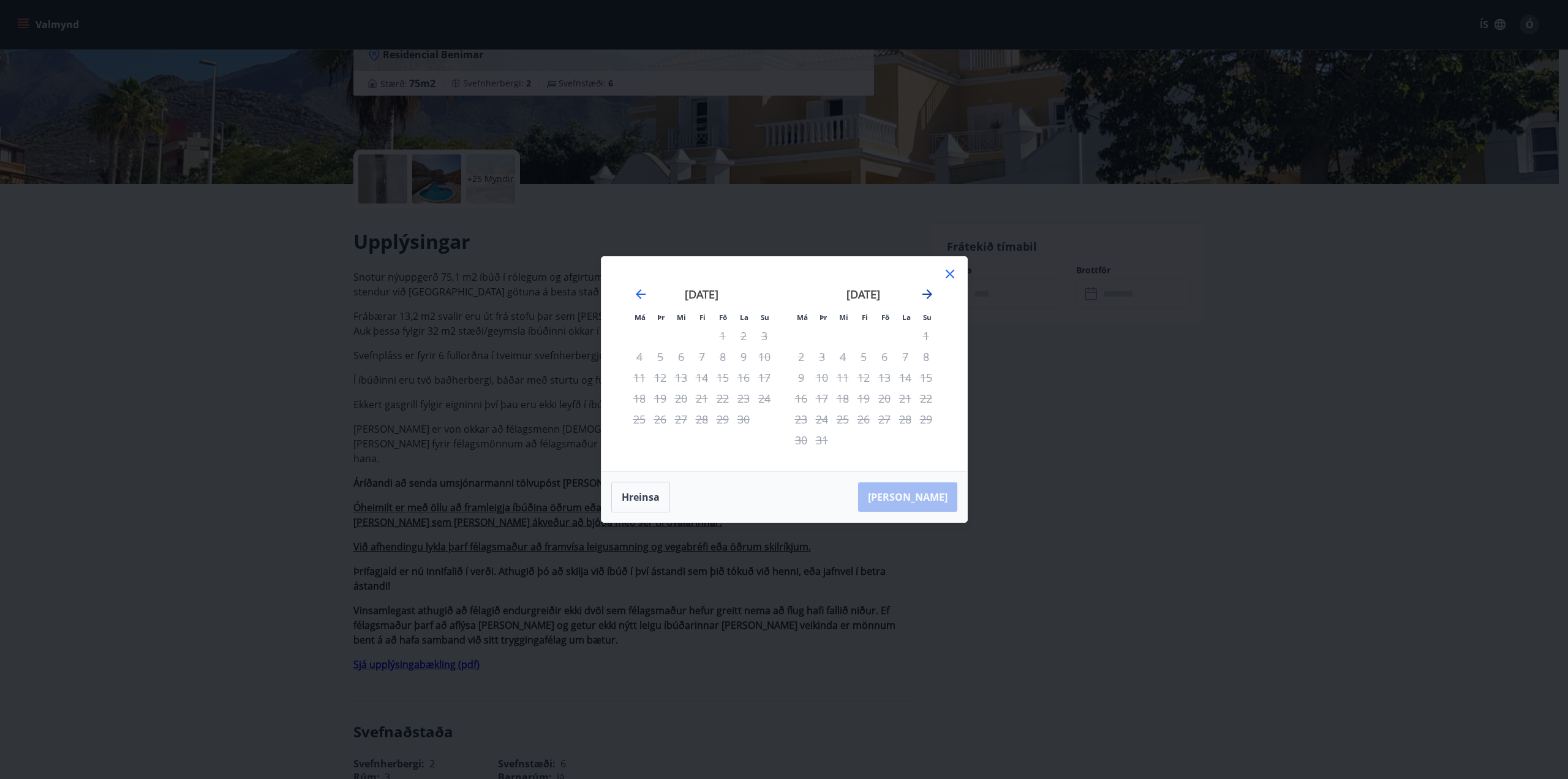
click at [929, 295] on icon "Move forward to switch to the next month." at bounding box center [928, 294] width 10 height 10
click at [949, 271] on icon at bounding box center [950, 274] width 15 height 15
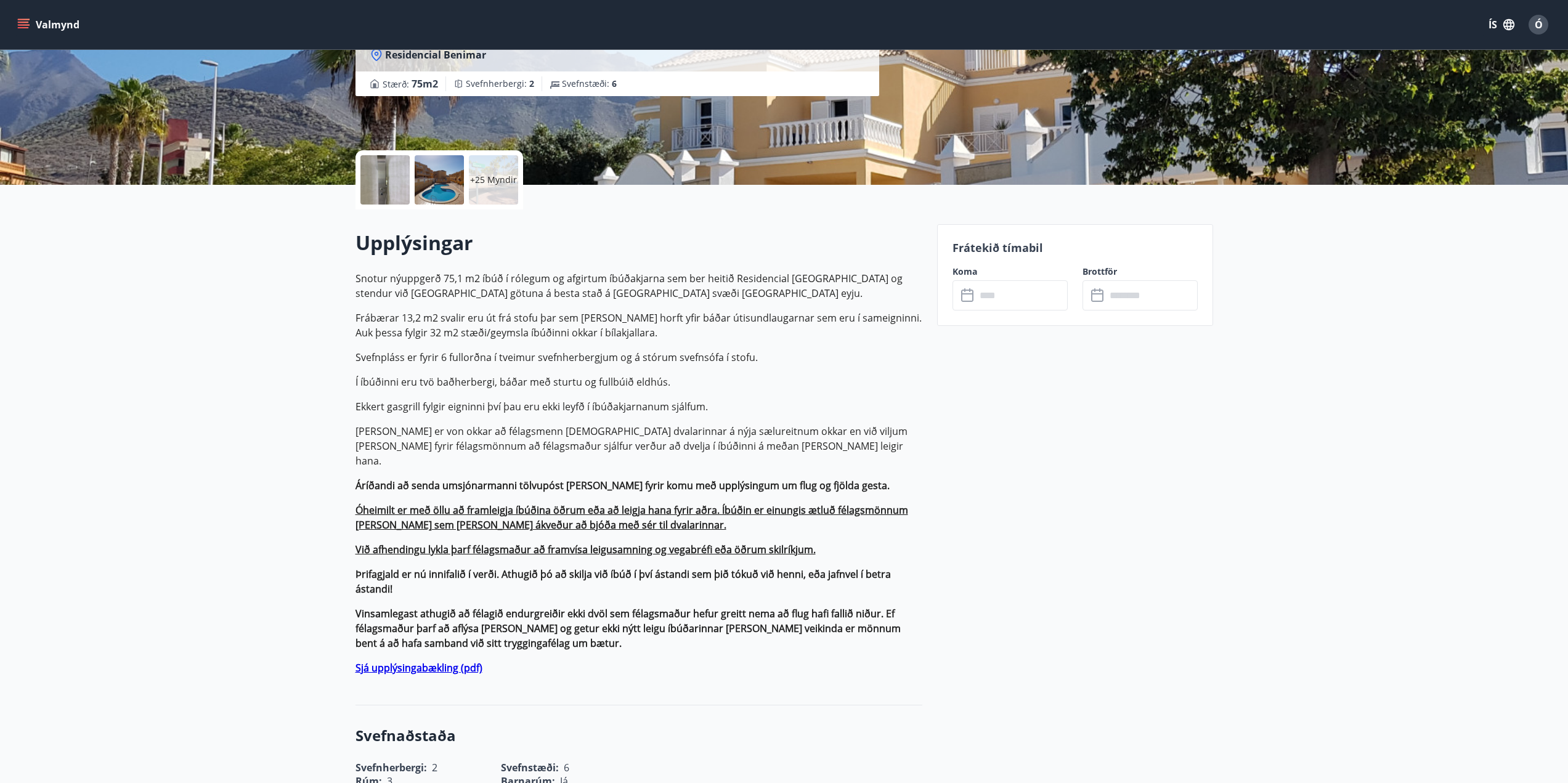
click at [965, 297] on icon at bounding box center [969, 296] width 15 height 15
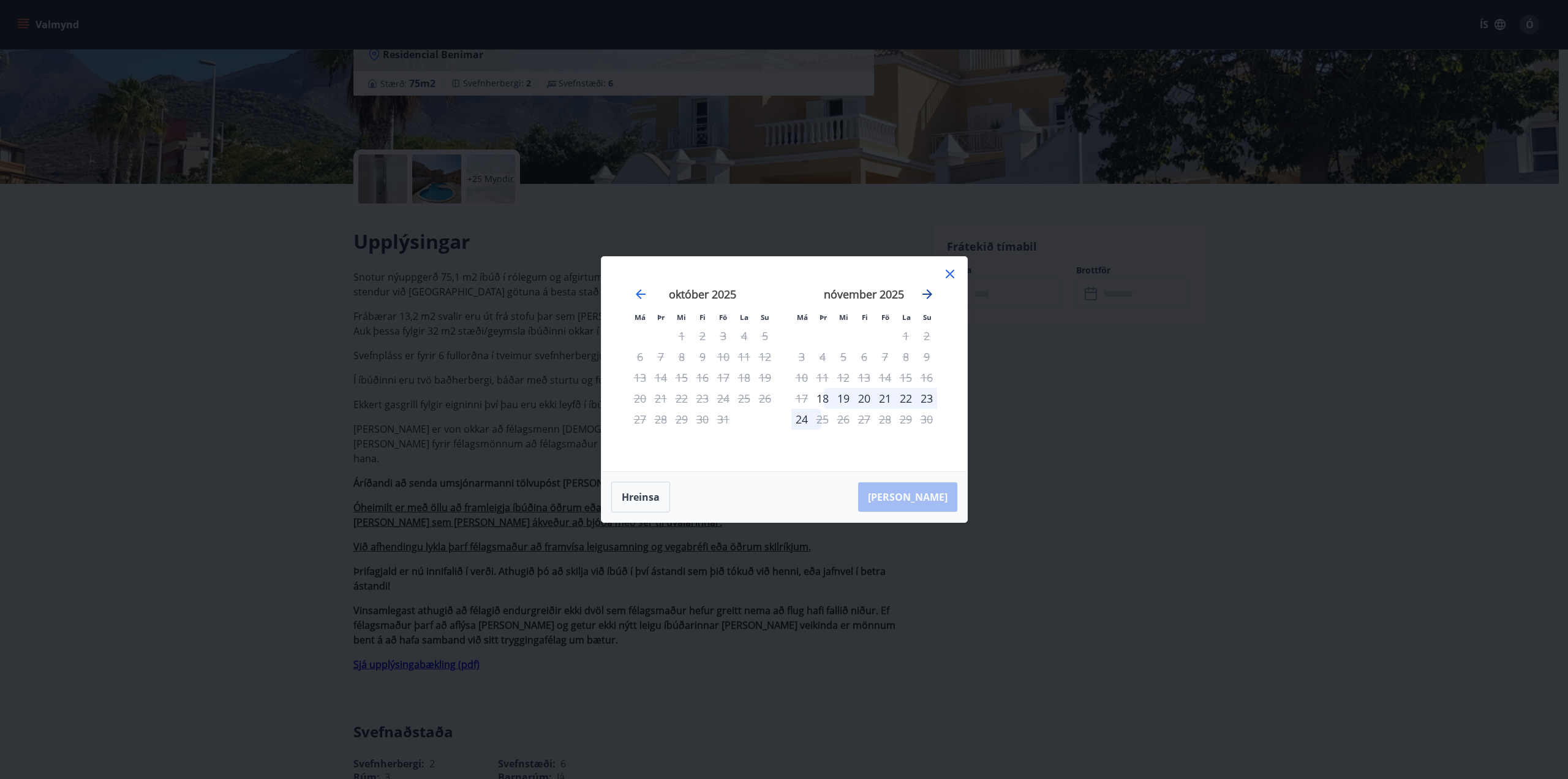
click at [923, 292] on icon "Move forward to switch to the next month." at bounding box center [928, 294] width 15 height 15
click at [886, 357] on div "9" at bounding box center [885, 356] width 21 height 21
click at [863, 355] on div "8" at bounding box center [865, 356] width 21 height 21
click at [863, 355] on div "8" at bounding box center [865, 356] width 21 height 21
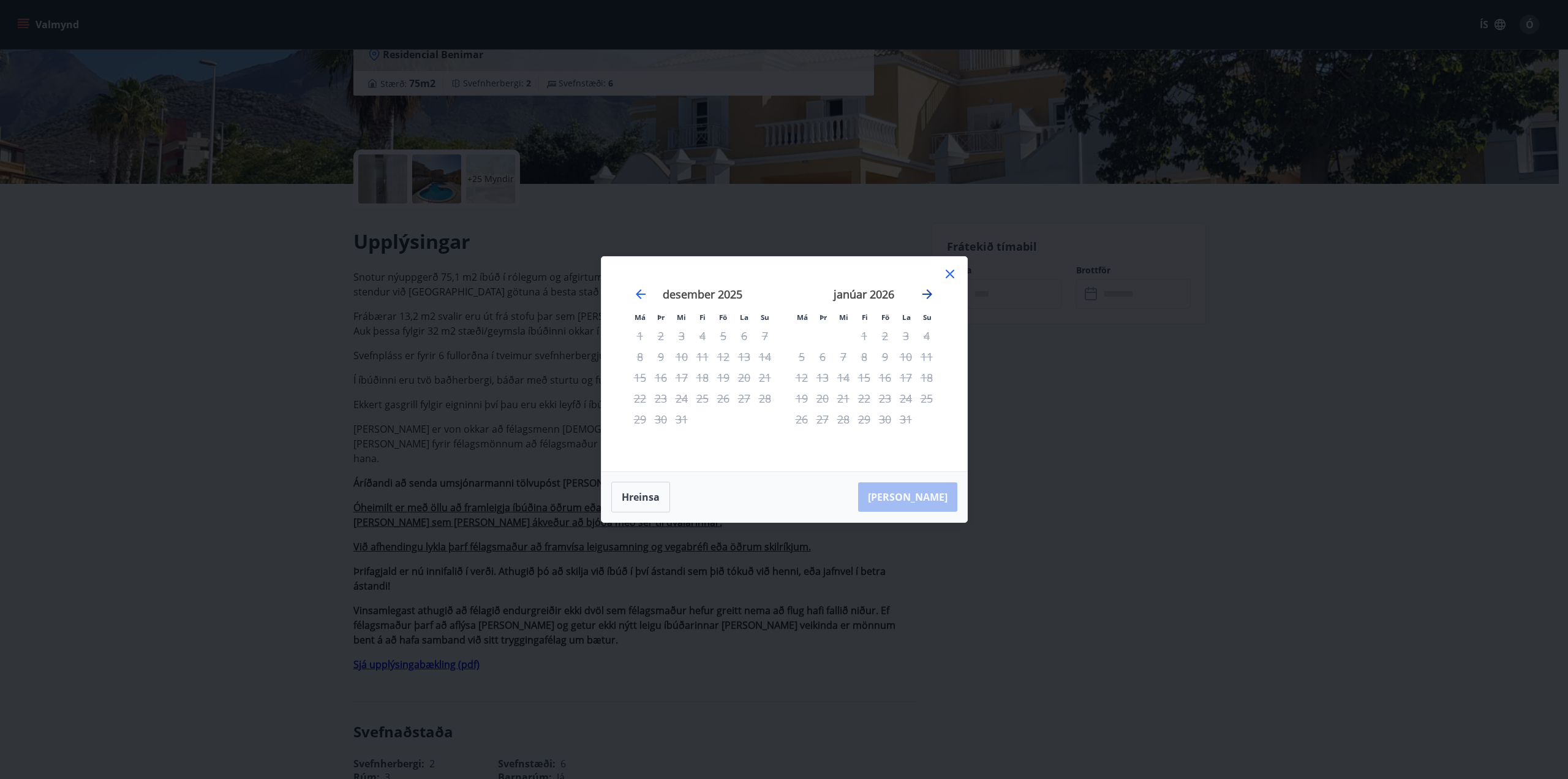
click at [926, 291] on icon "Move forward to switch to the next month." at bounding box center [928, 294] width 15 height 15
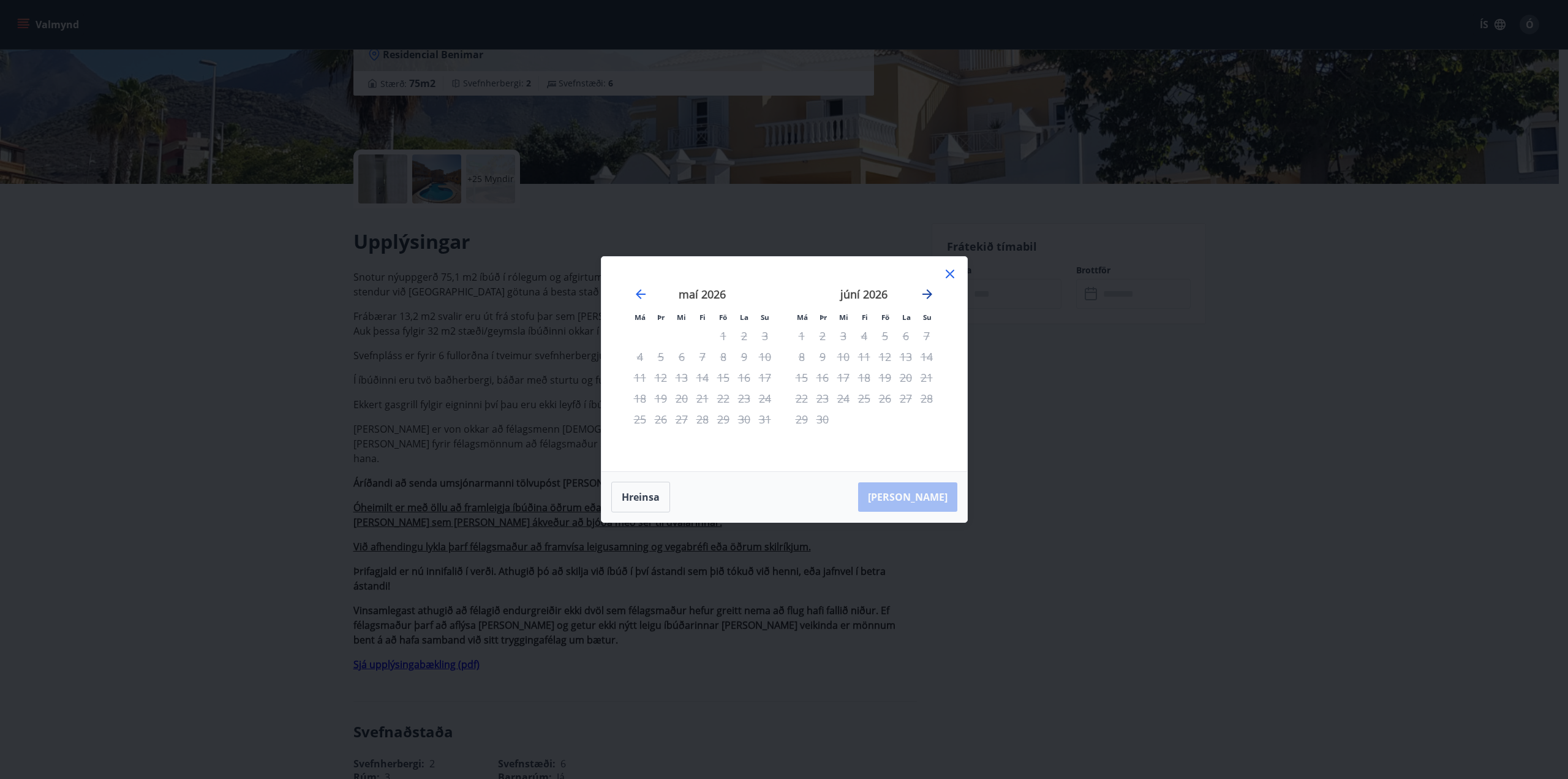
click at [926, 291] on icon "Move forward to switch to the next month." at bounding box center [928, 294] width 15 height 15
click at [926, 291] on icon "Move forward to switch to the next month." at bounding box center [928, 294] width 15 height 15
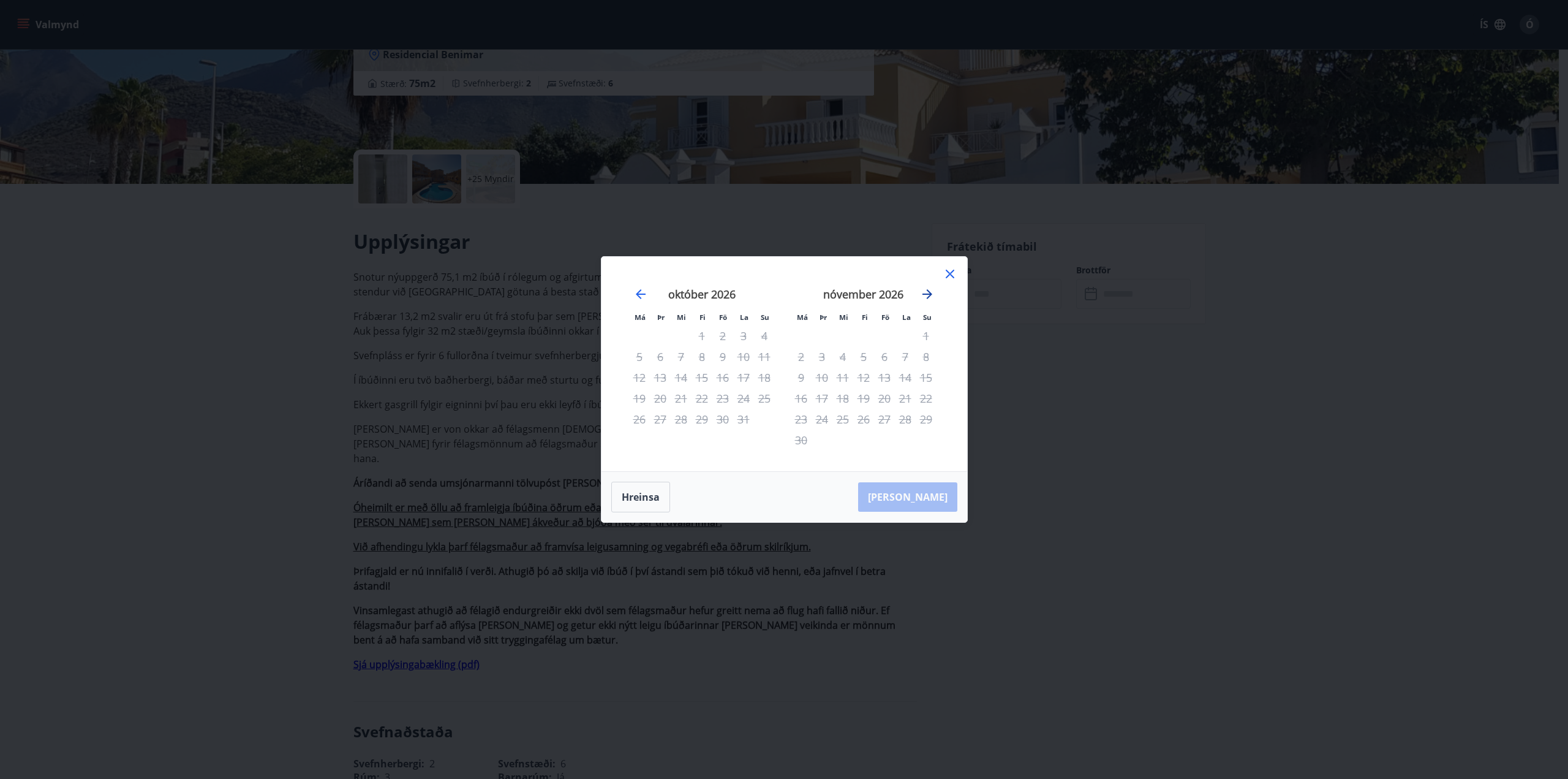
click at [926, 291] on icon "Move forward to switch to the next month." at bounding box center [928, 294] width 15 height 15
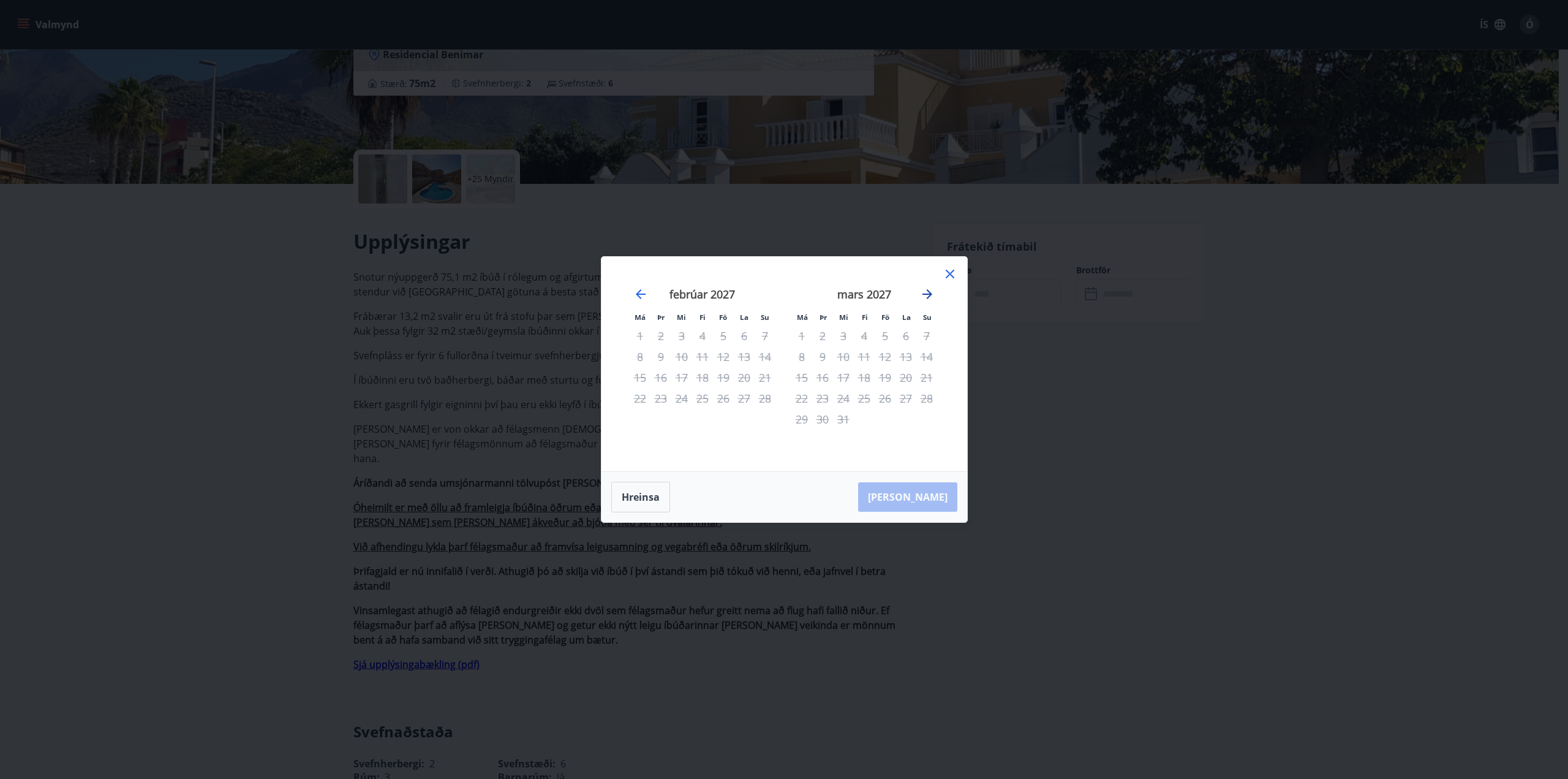
click at [924, 288] on icon "Move forward to switch to the next month." at bounding box center [928, 294] width 15 height 15
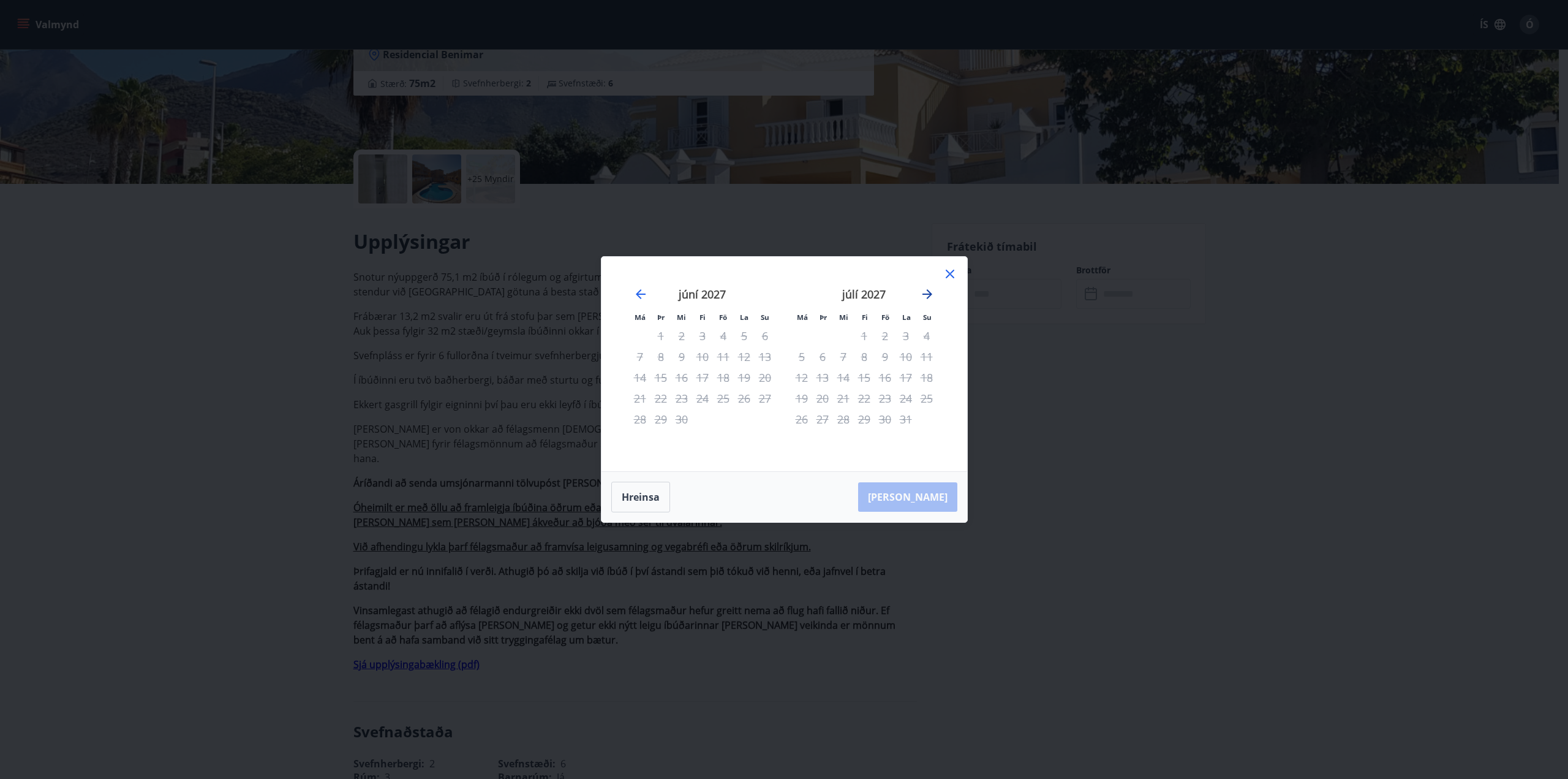
click at [924, 288] on icon "Move forward to switch to the next month." at bounding box center [928, 294] width 15 height 15
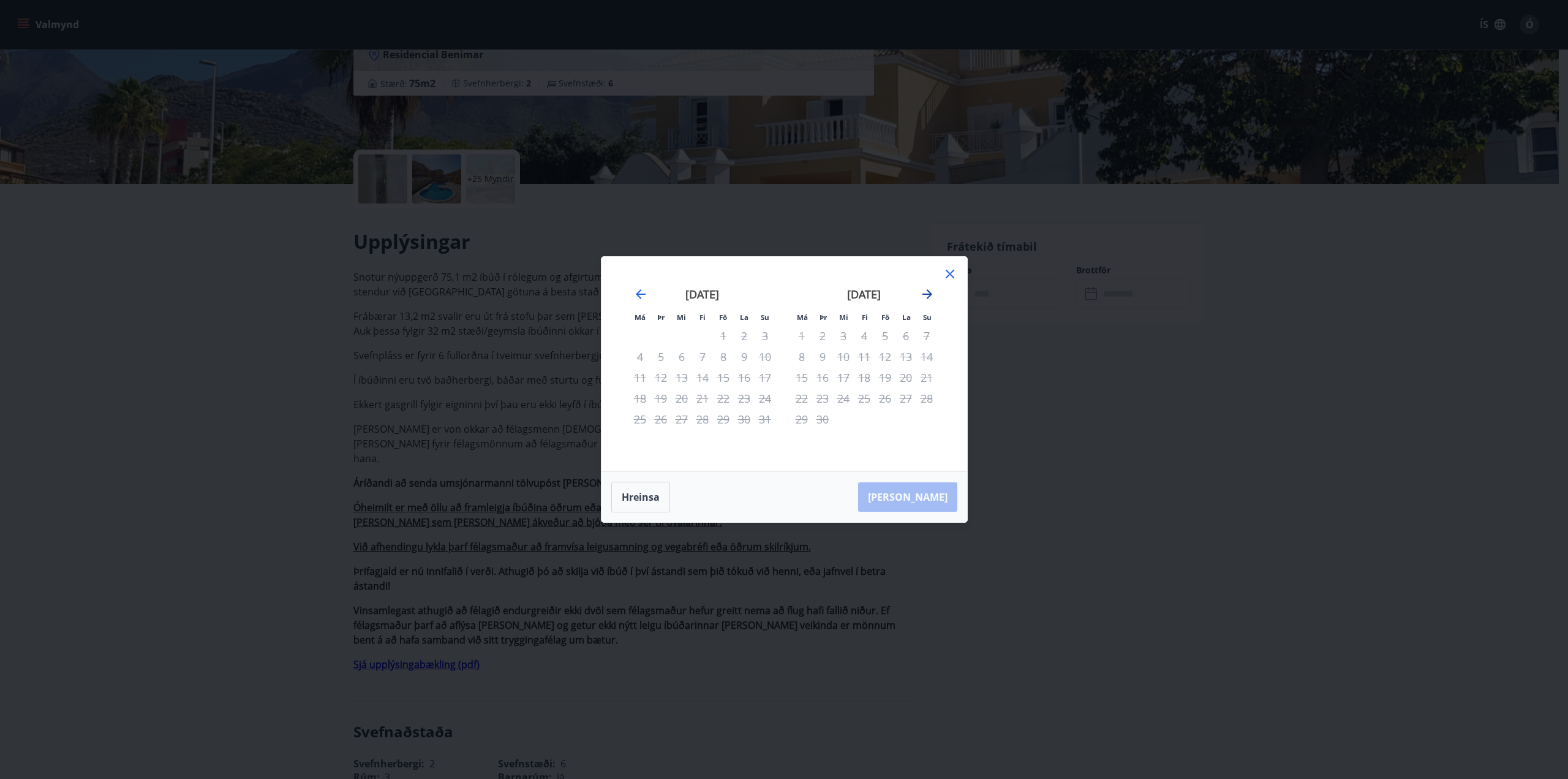
click at [924, 288] on icon "Move forward to switch to the next month." at bounding box center [928, 294] width 15 height 15
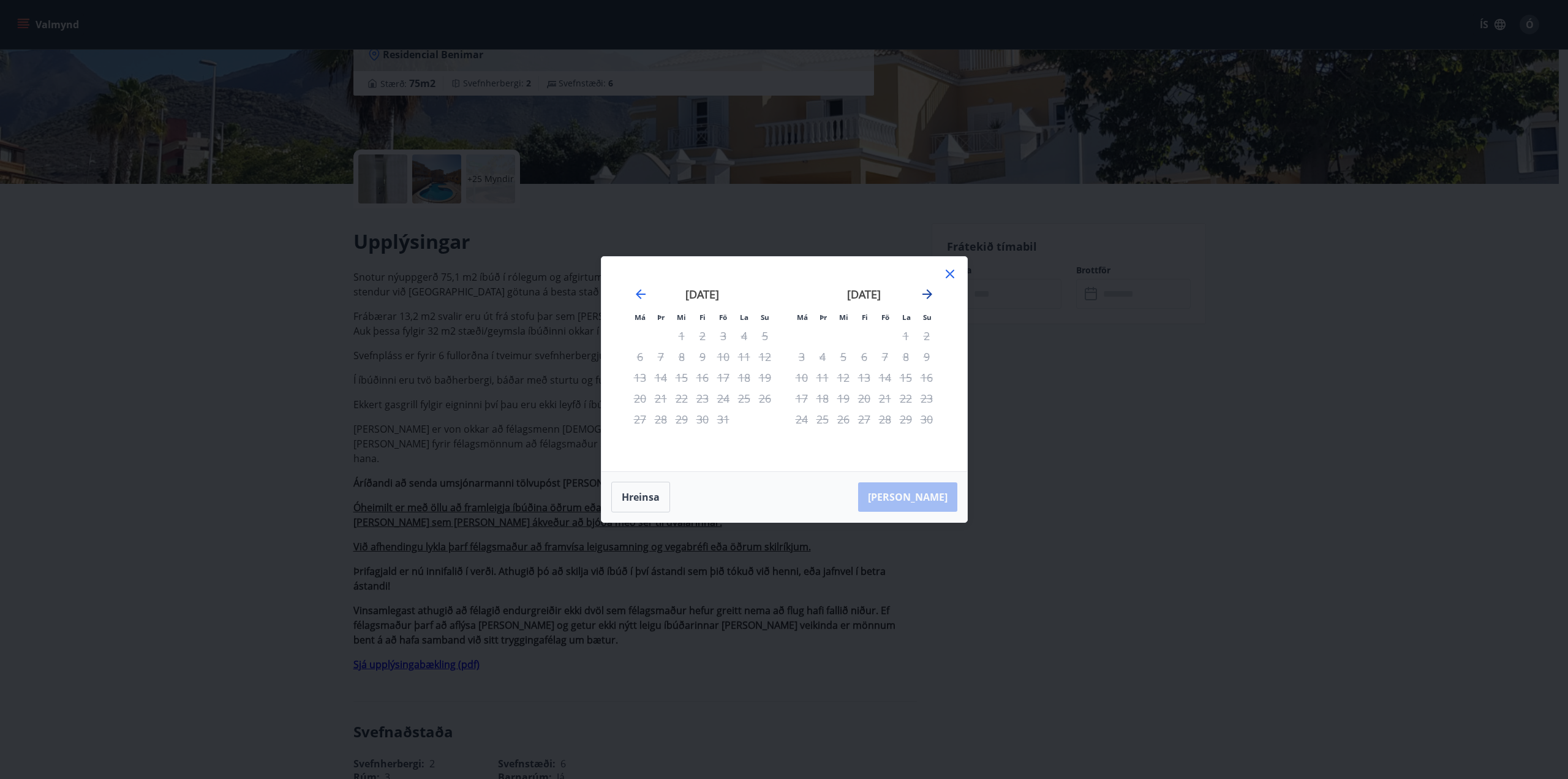
click at [924, 288] on icon "Move forward to switch to the next month." at bounding box center [928, 294] width 15 height 15
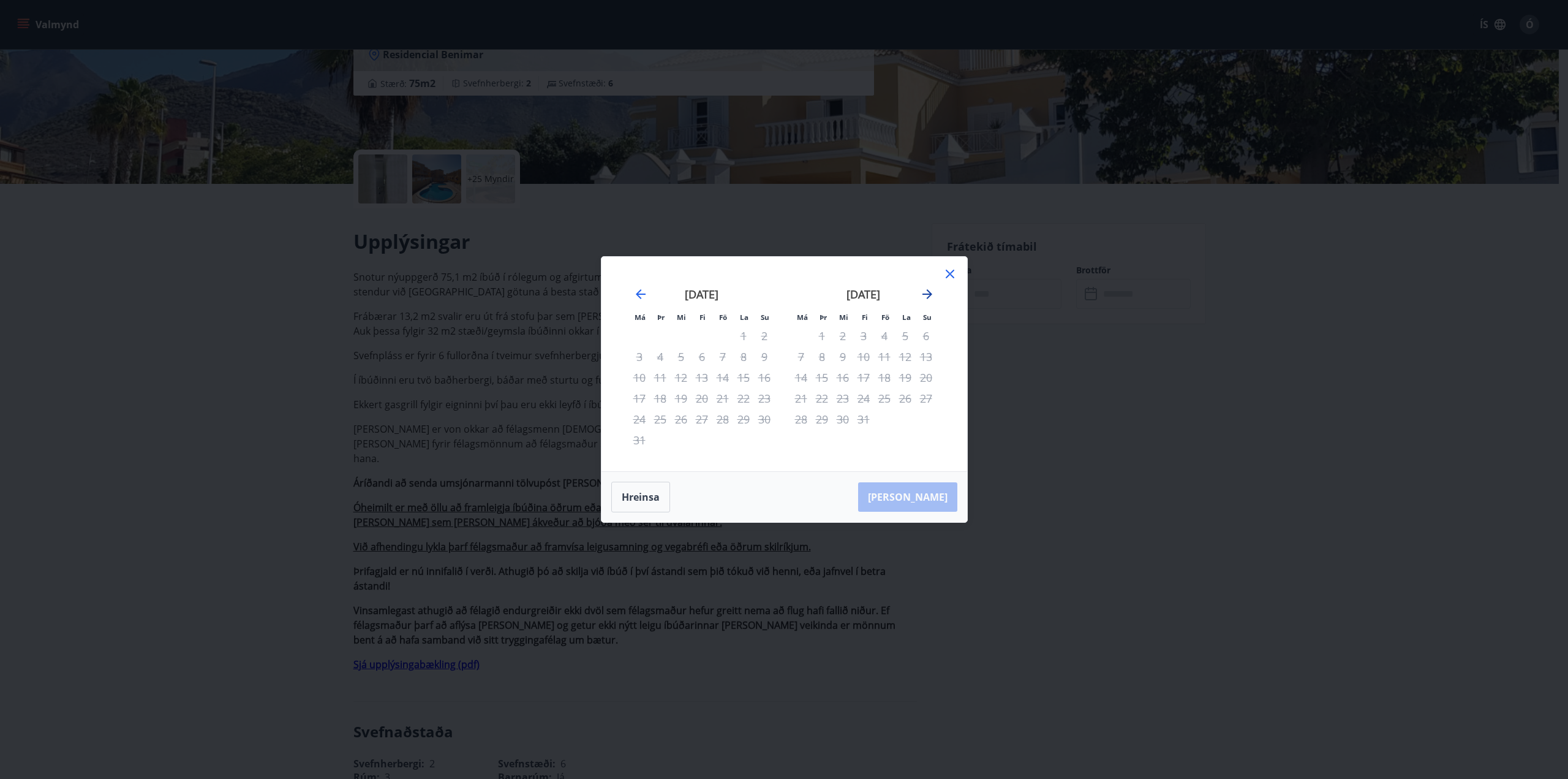
click at [924, 288] on icon "Move forward to switch to the next month." at bounding box center [928, 294] width 15 height 15
click at [929, 292] on icon "Move forward to switch to the next month." at bounding box center [928, 294] width 10 height 10
click at [929, 291] on icon "Move forward to switch to the next month." at bounding box center [928, 294] width 10 height 10
click at [950, 276] on icon at bounding box center [950, 274] width 15 height 15
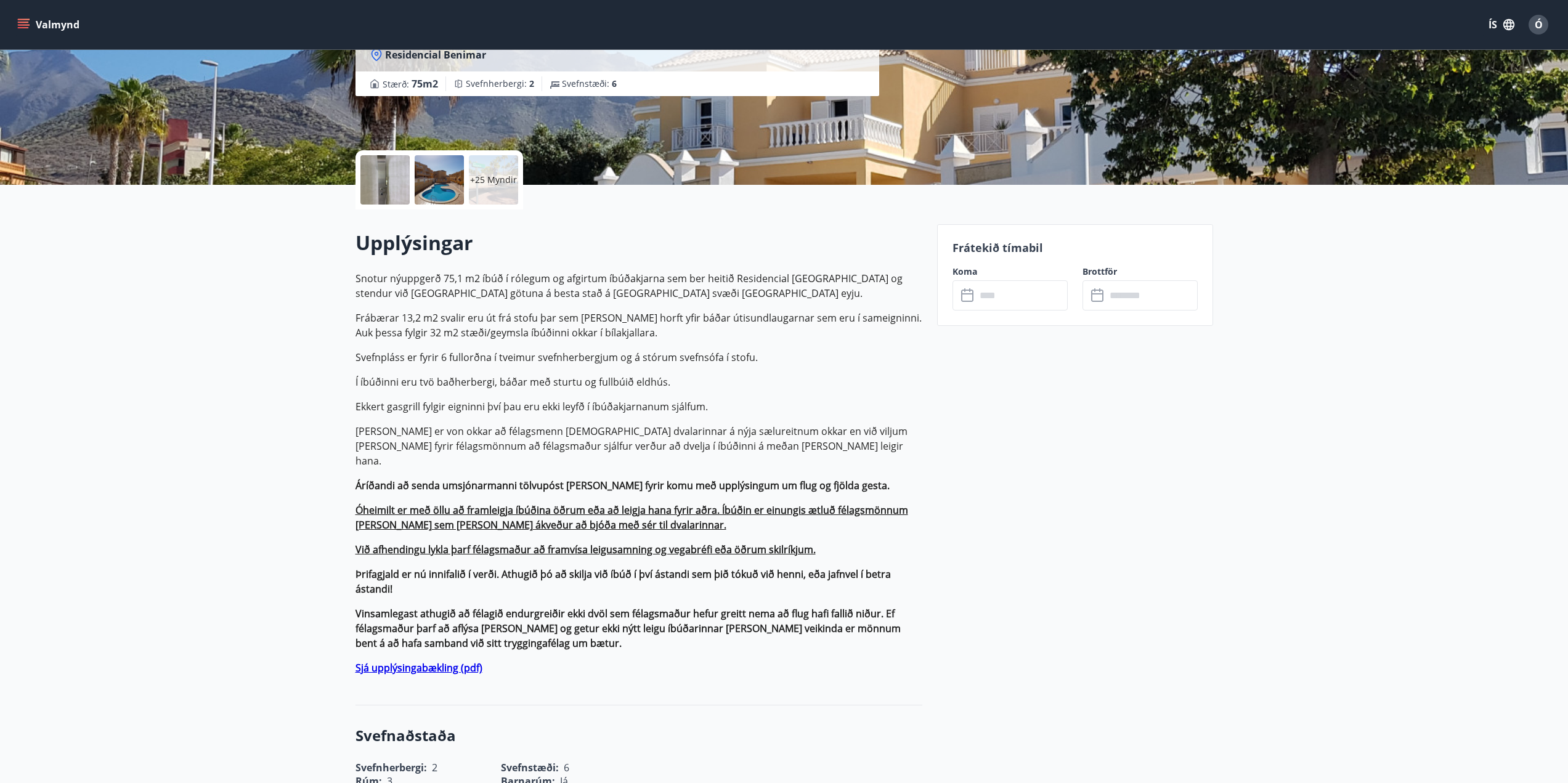
click at [967, 296] on icon at bounding box center [969, 296] width 15 height 15
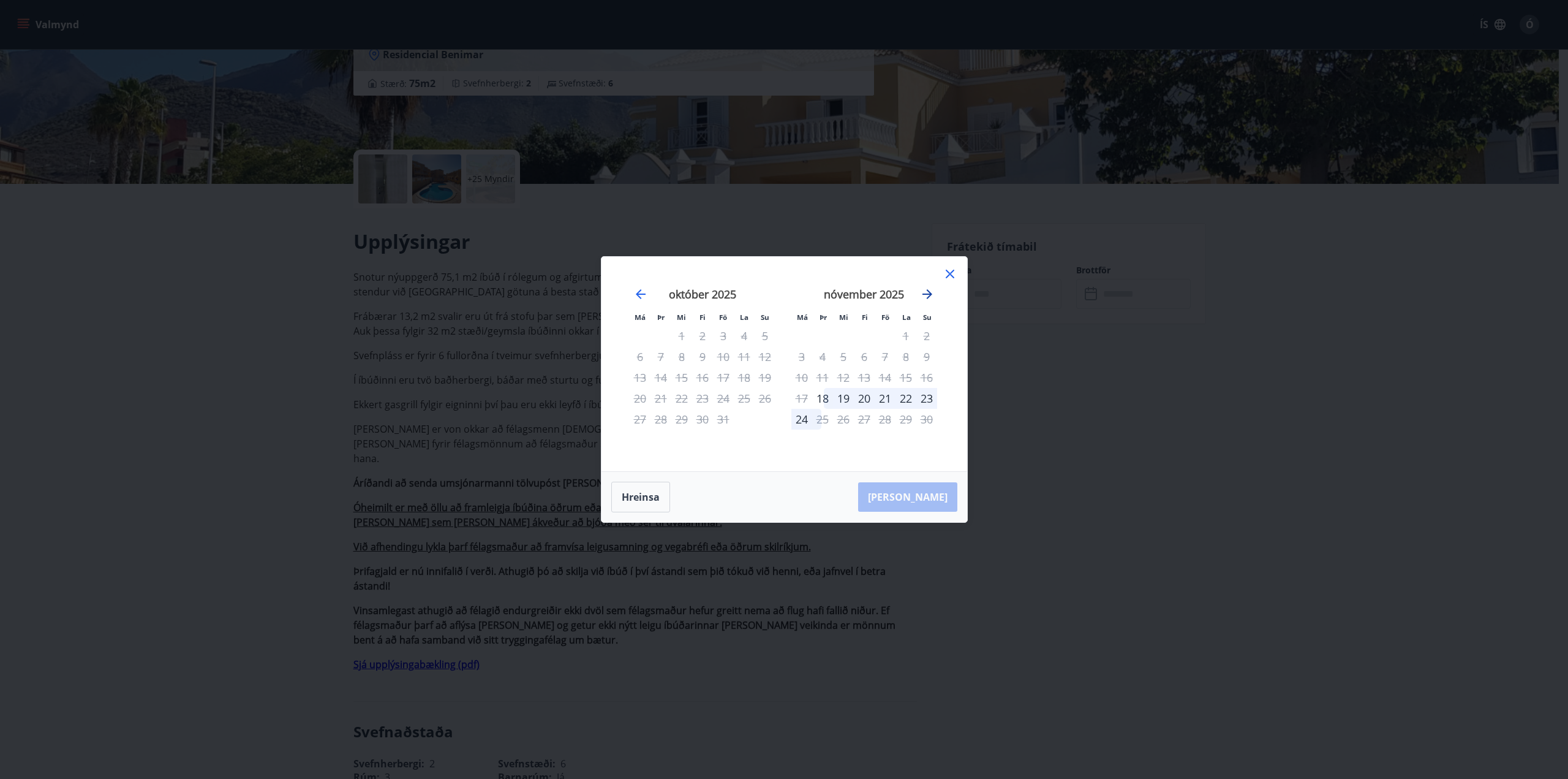
click at [928, 293] on icon "Move forward to switch to the next month." at bounding box center [928, 294] width 10 height 10
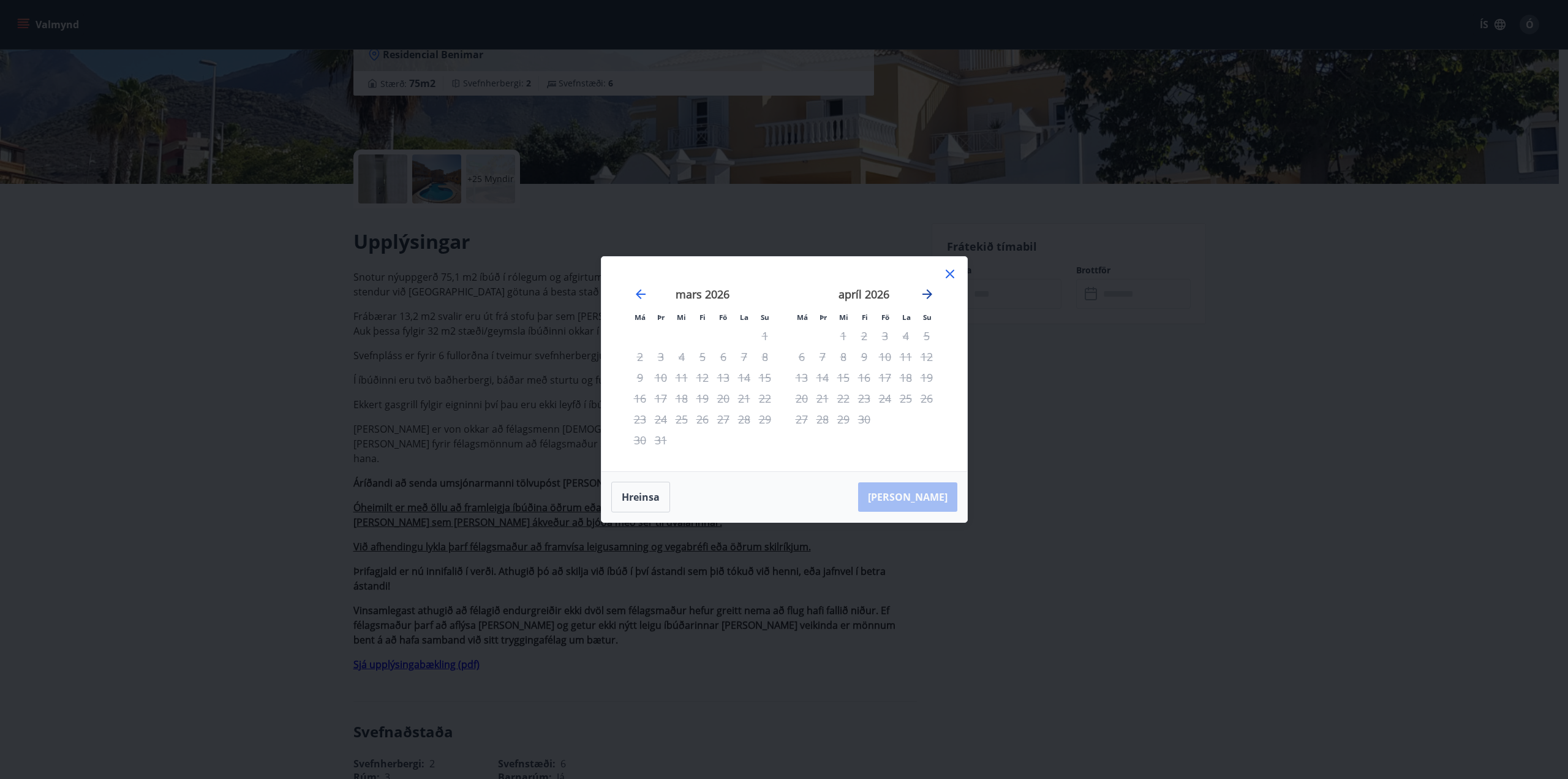
click at [928, 293] on icon "Move forward to switch to the next month." at bounding box center [928, 294] width 10 height 10
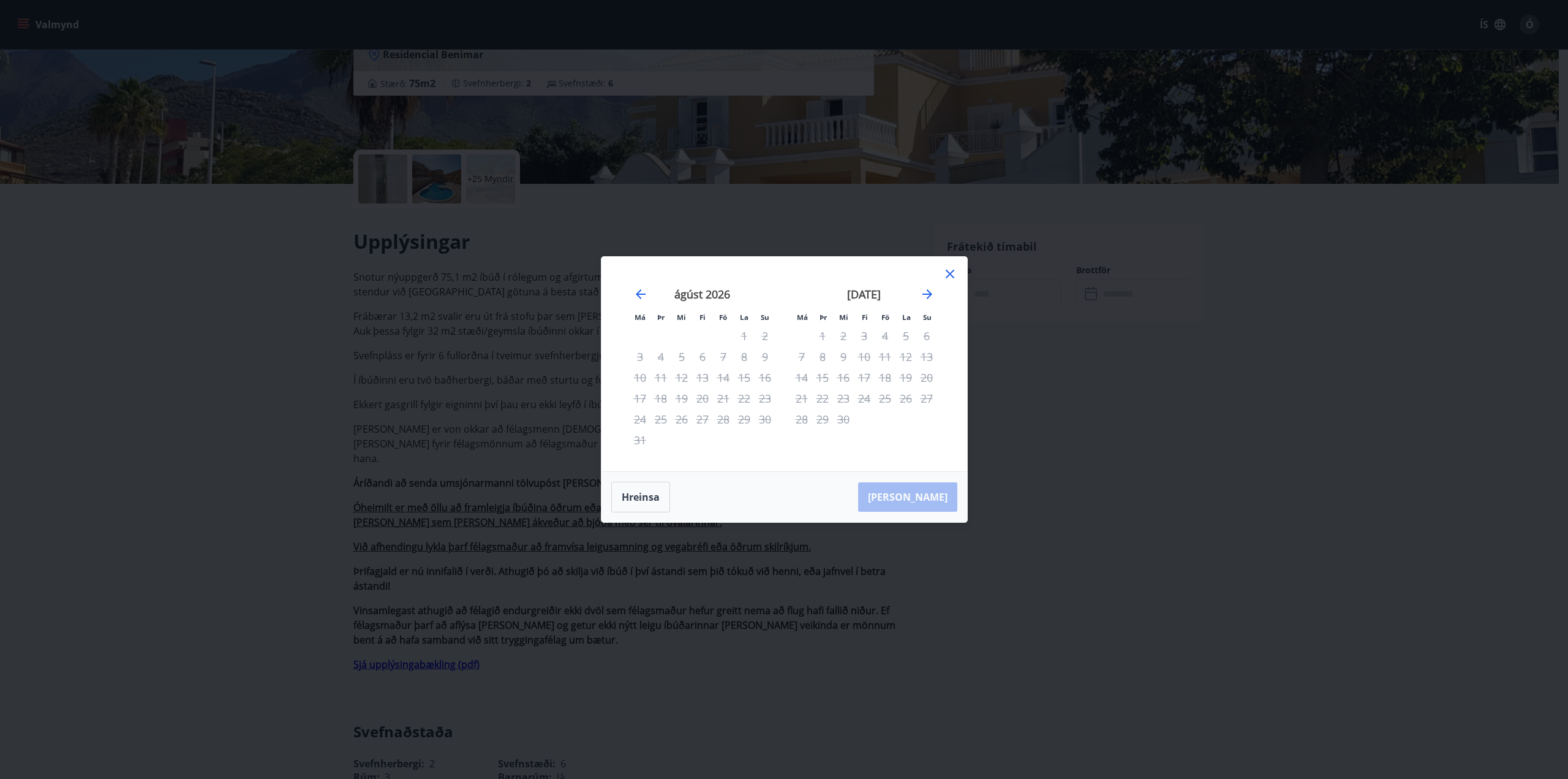
click at [747, 377] on div "15" at bounding box center [744, 377] width 21 height 21
click at [639, 291] on icon "Move backward to switch to the previous month." at bounding box center [641, 294] width 10 height 10
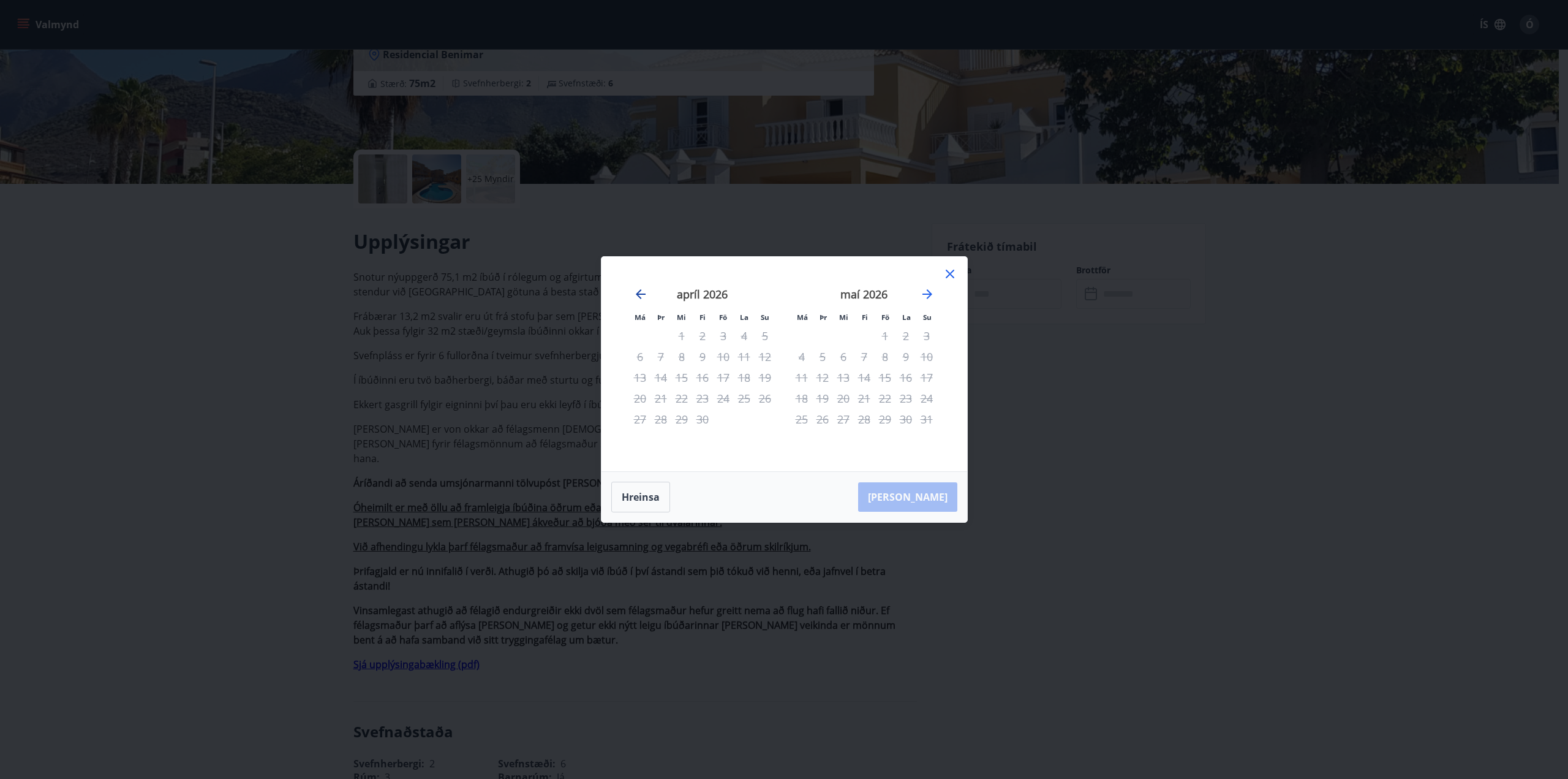
click at [639, 291] on icon "Move backward to switch to the previous month." at bounding box center [641, 294] width 10 height 10
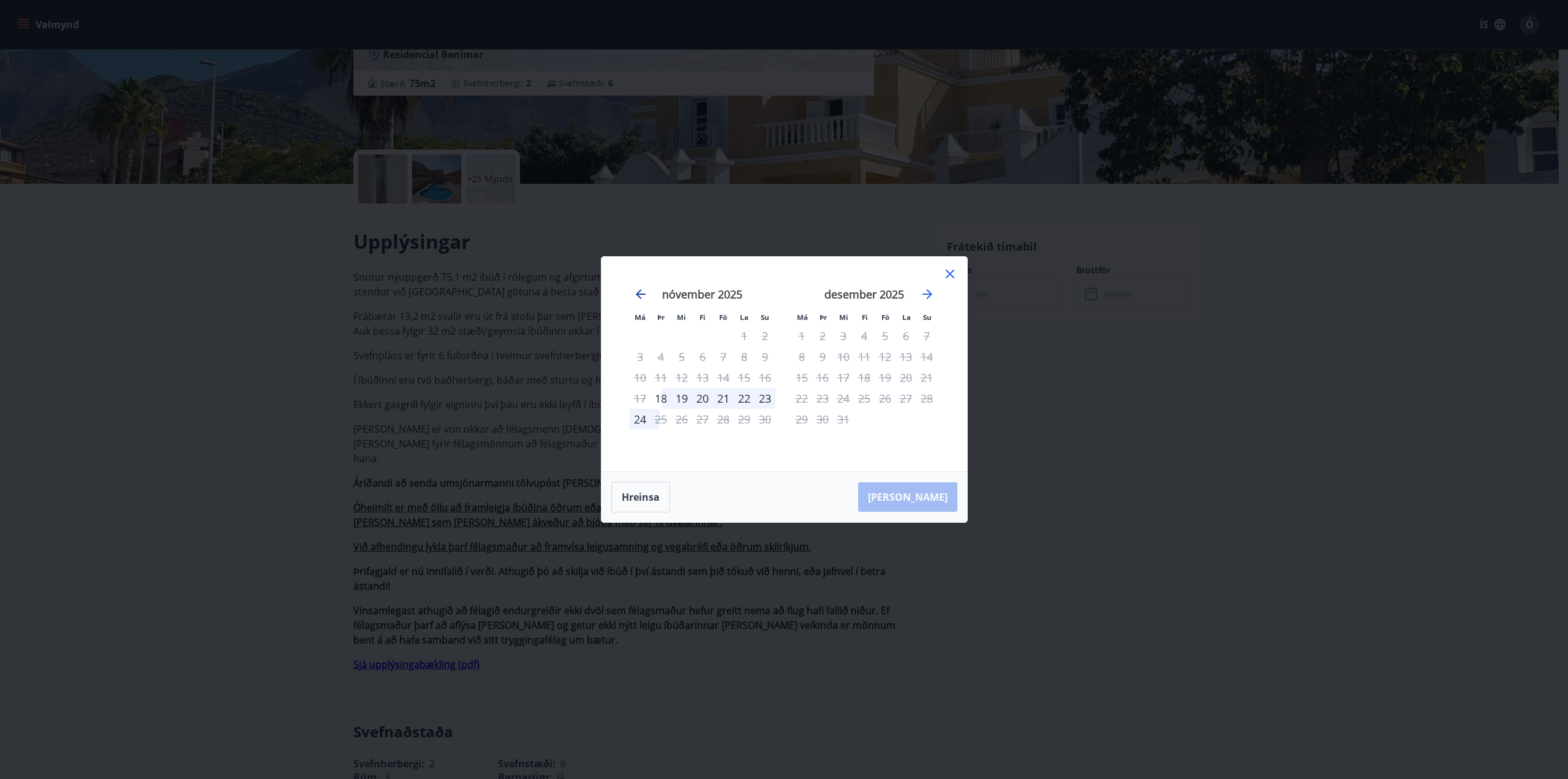
click at [639, 290] on icon "Move backward to switch to the previous month." at bounding box center [641, 294] width 10 height 10
click at [949, 272] on icon at bounding box center [950, 274] width 9 height 9
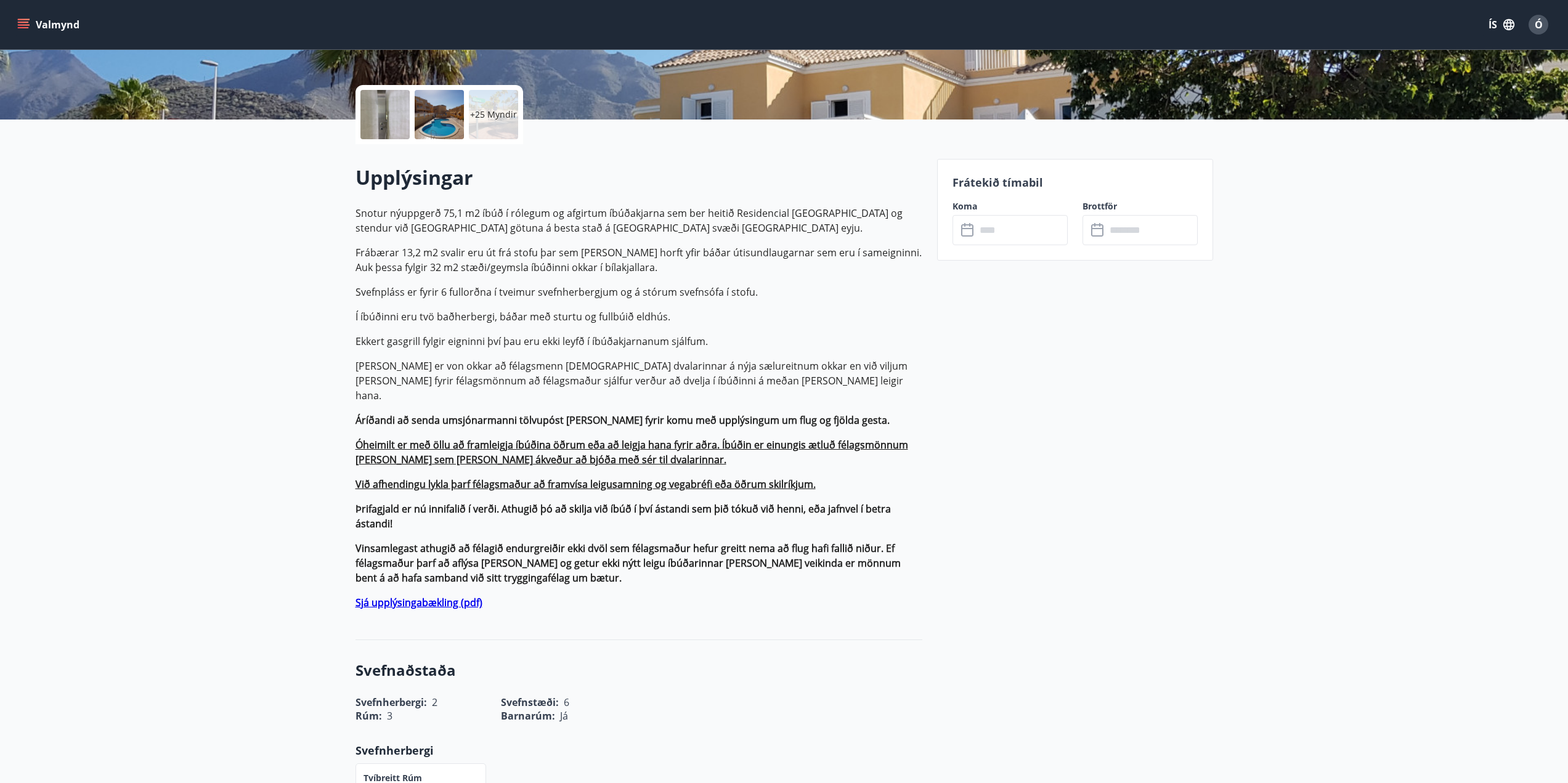
scroll to position [247, 0]
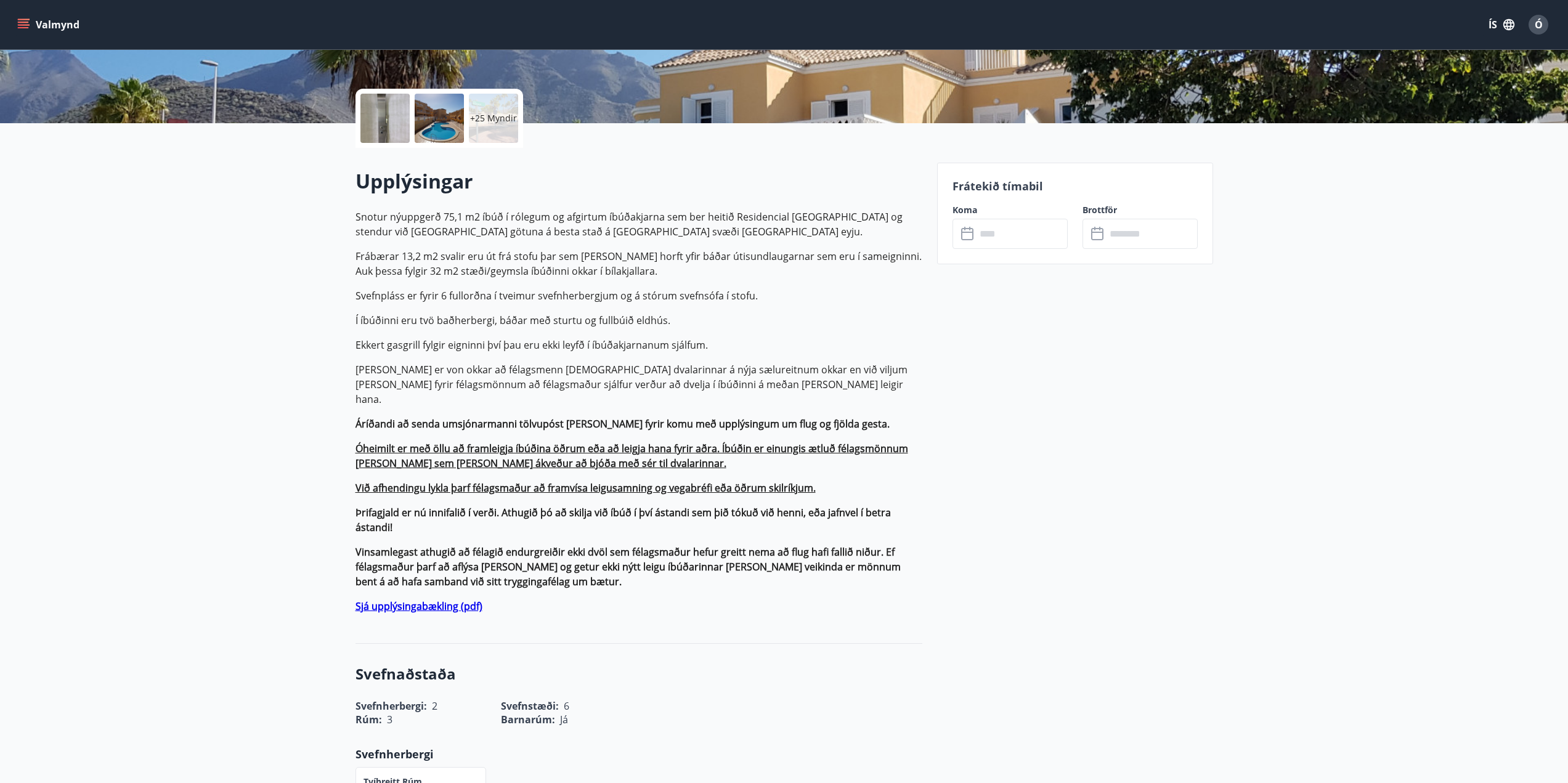
click at [966, 233] on icon at bounding box center [969, 234] width 15 height 15
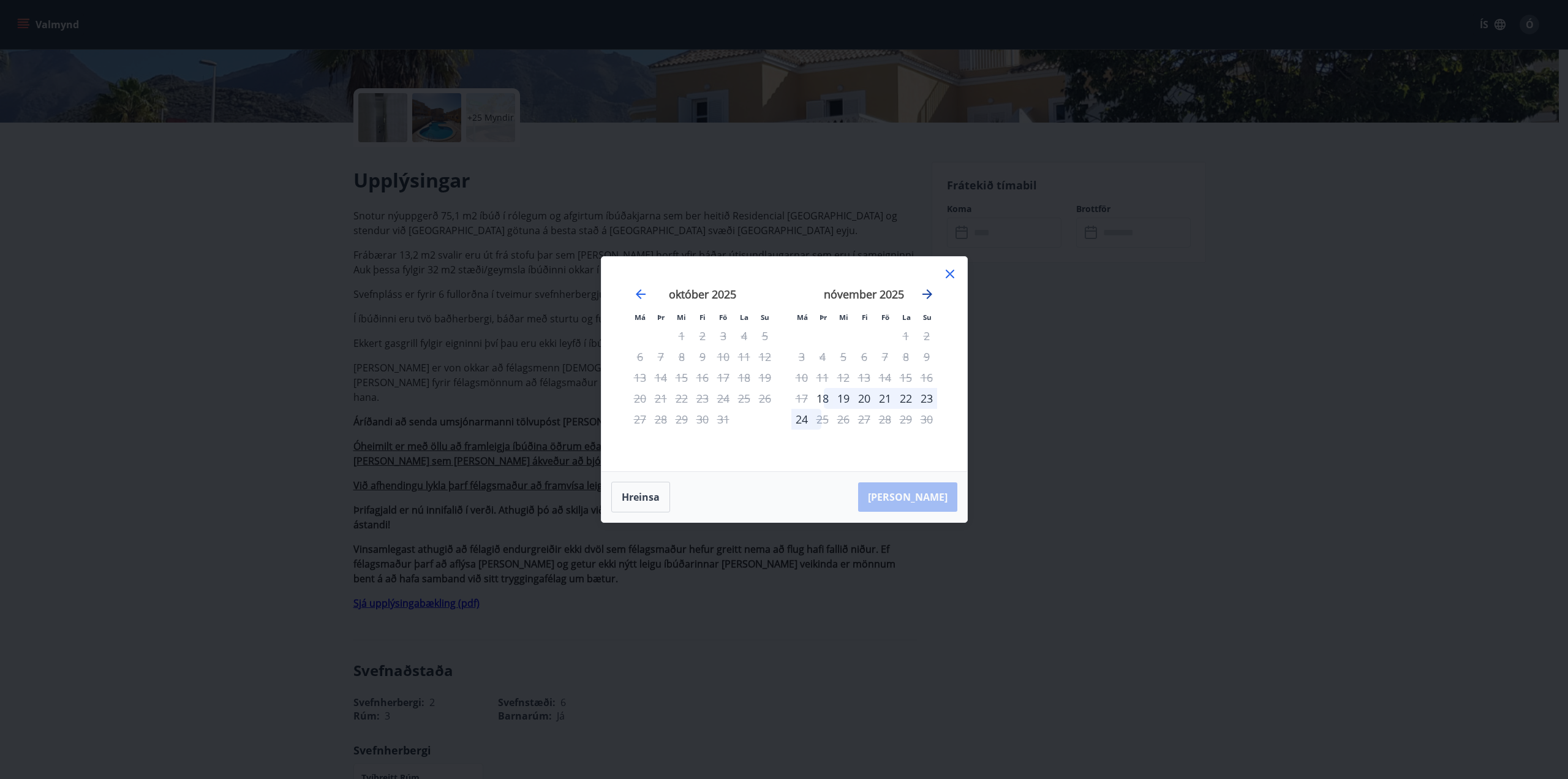
click at [929, 292] on icon "Move forward to switch to the next month." at bounding box center [928, 294] width 10 height 10
click at [931, 296] on icon "Move forward to switch to the next month." at bounding box center [928, 294] width 15 height 15
click at [931, 294] on icon "Move forward to switch to the next month." at bounding box center [928, 294] width 10 height 10
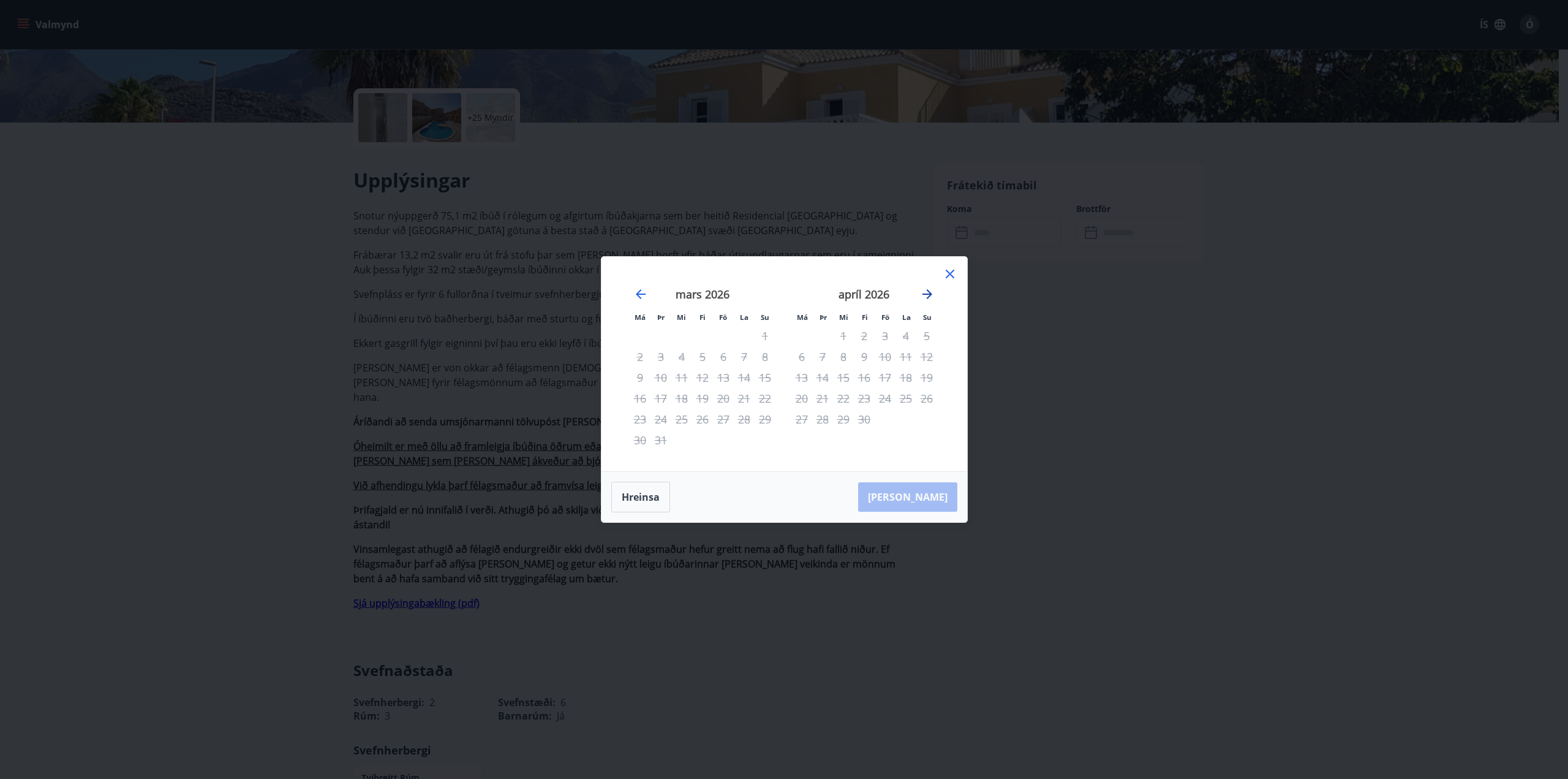
click at [931, 293] on icon "Move forward to switch to the next month." at bounding box center [928, 294] width 10 height 10
click at [928, 293] on icon "Move forward to switch to the next month." at bounding box center [928, 294] width 10 height 10
click at [928, 293] on icon "Move forward to switch to the next month." at bounding box center [928, 294] width 15 height 15
click at [953, 271] on icon at bounding box center [950, 274] width 9 height 9
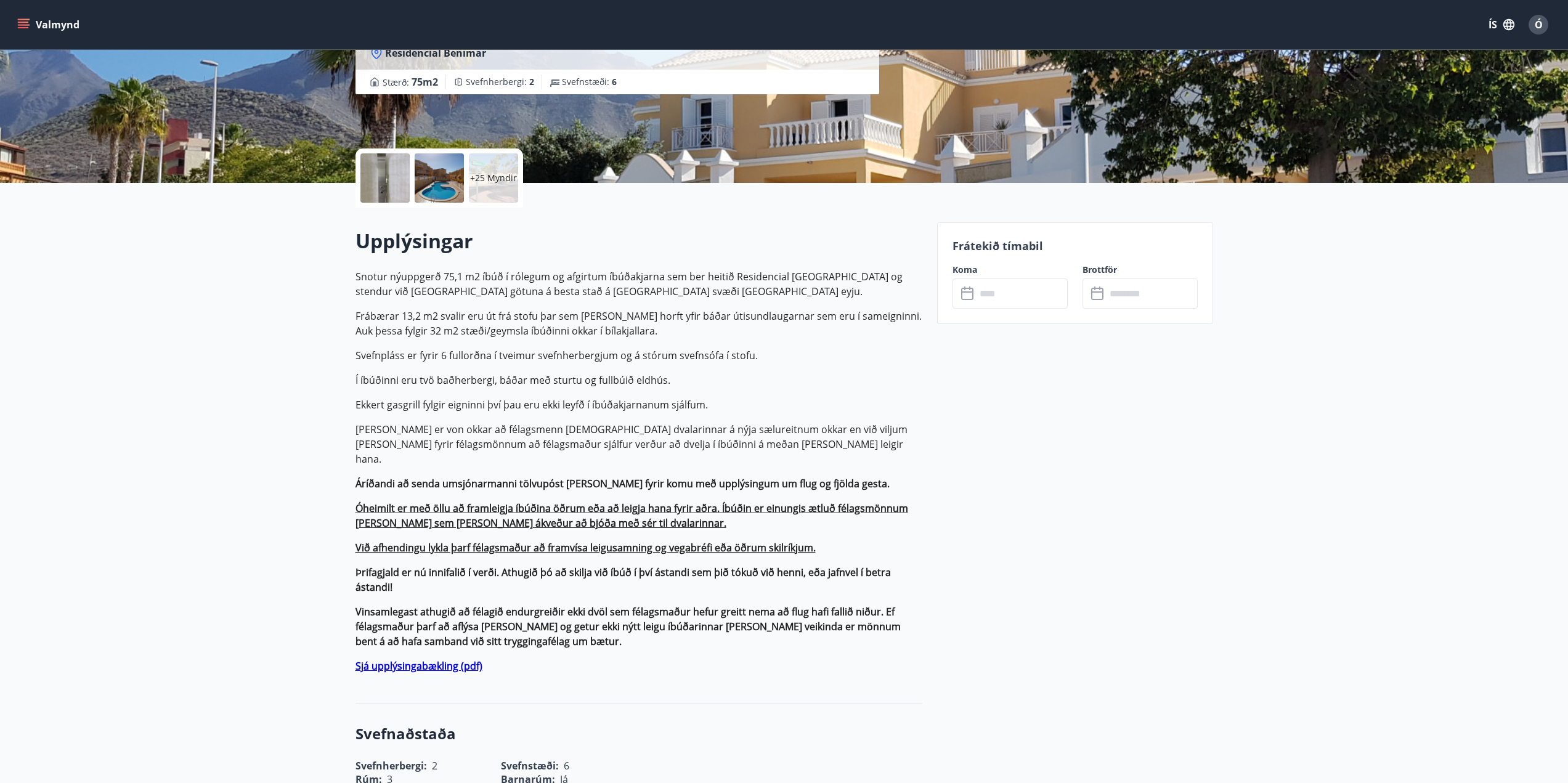
scroll to position [185, 0]
